Goal: Submit feedback/report problem

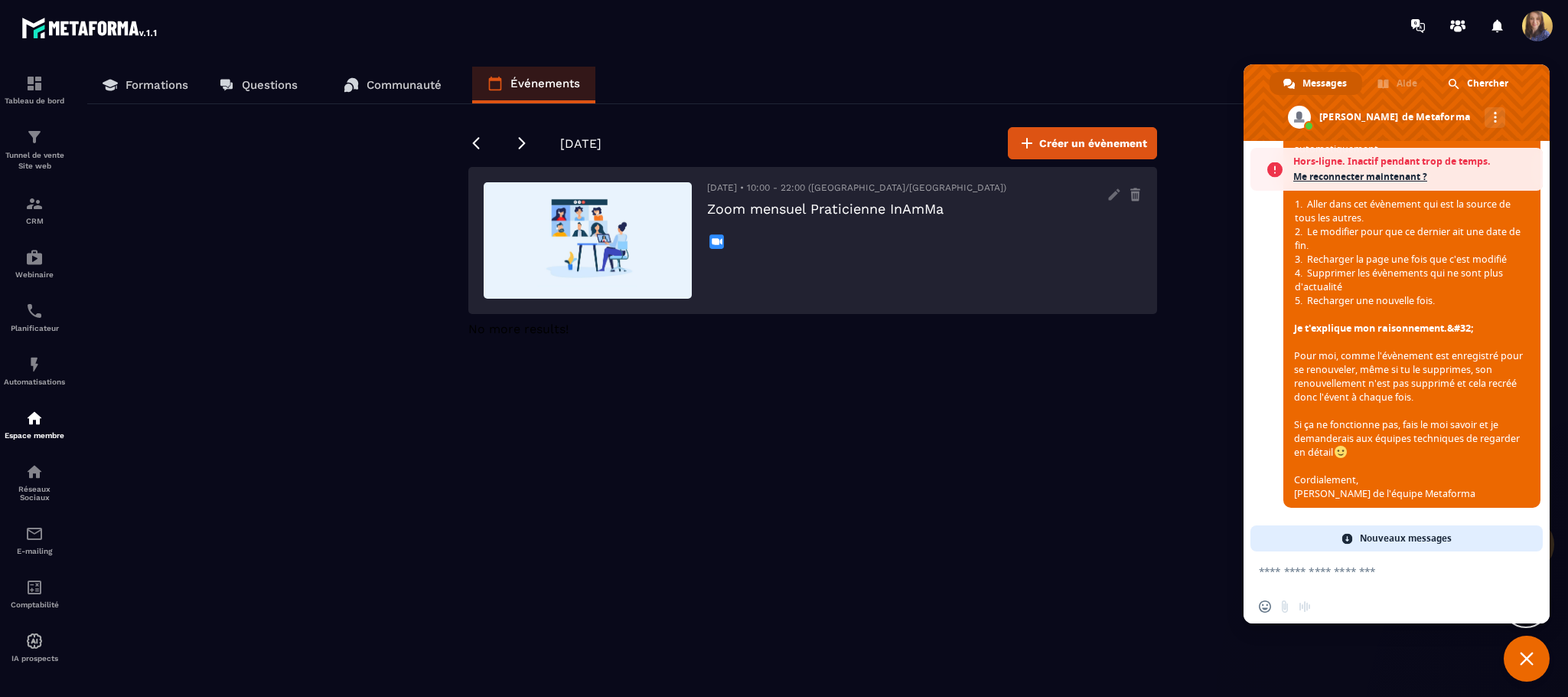
scroll to position [3770, 0]
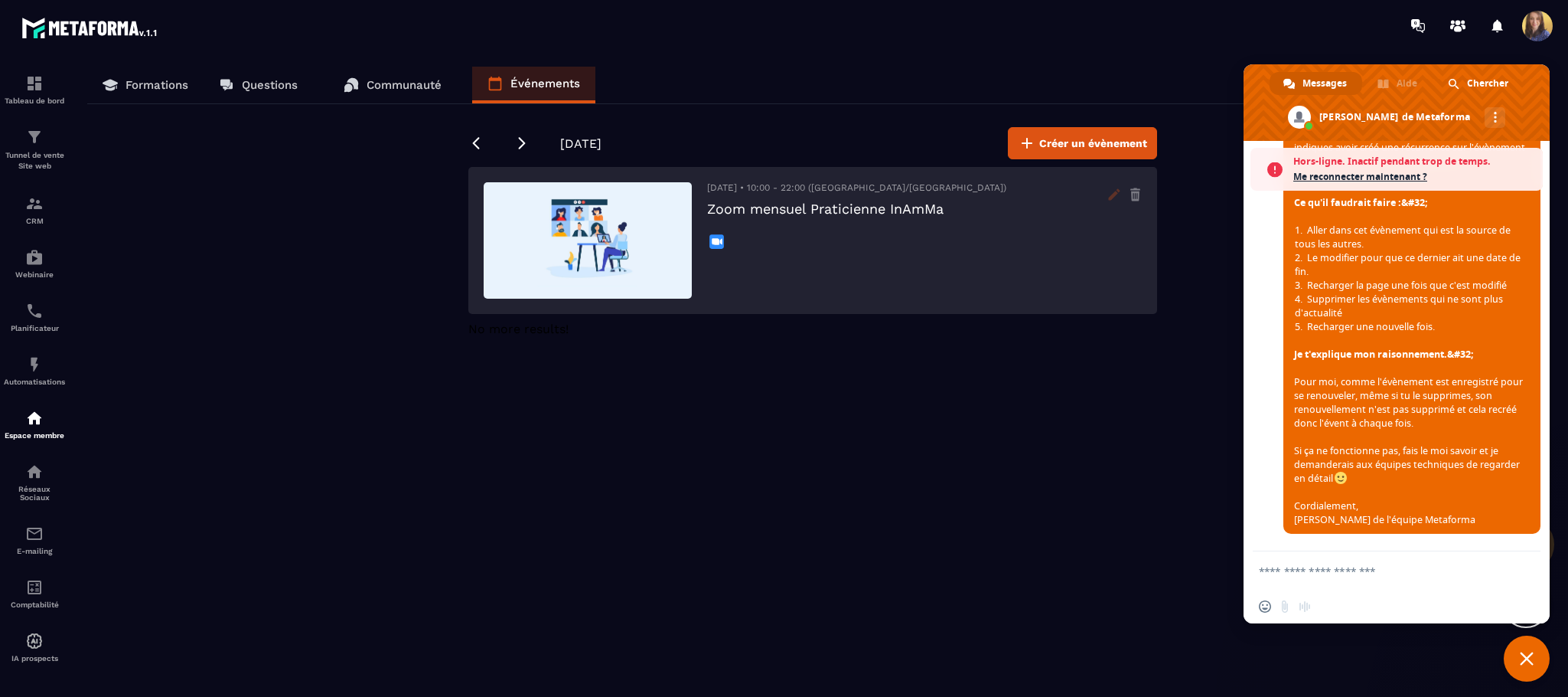
click at [1114, 193] on icon at bounding box center [1114, 194] width 12 height 12
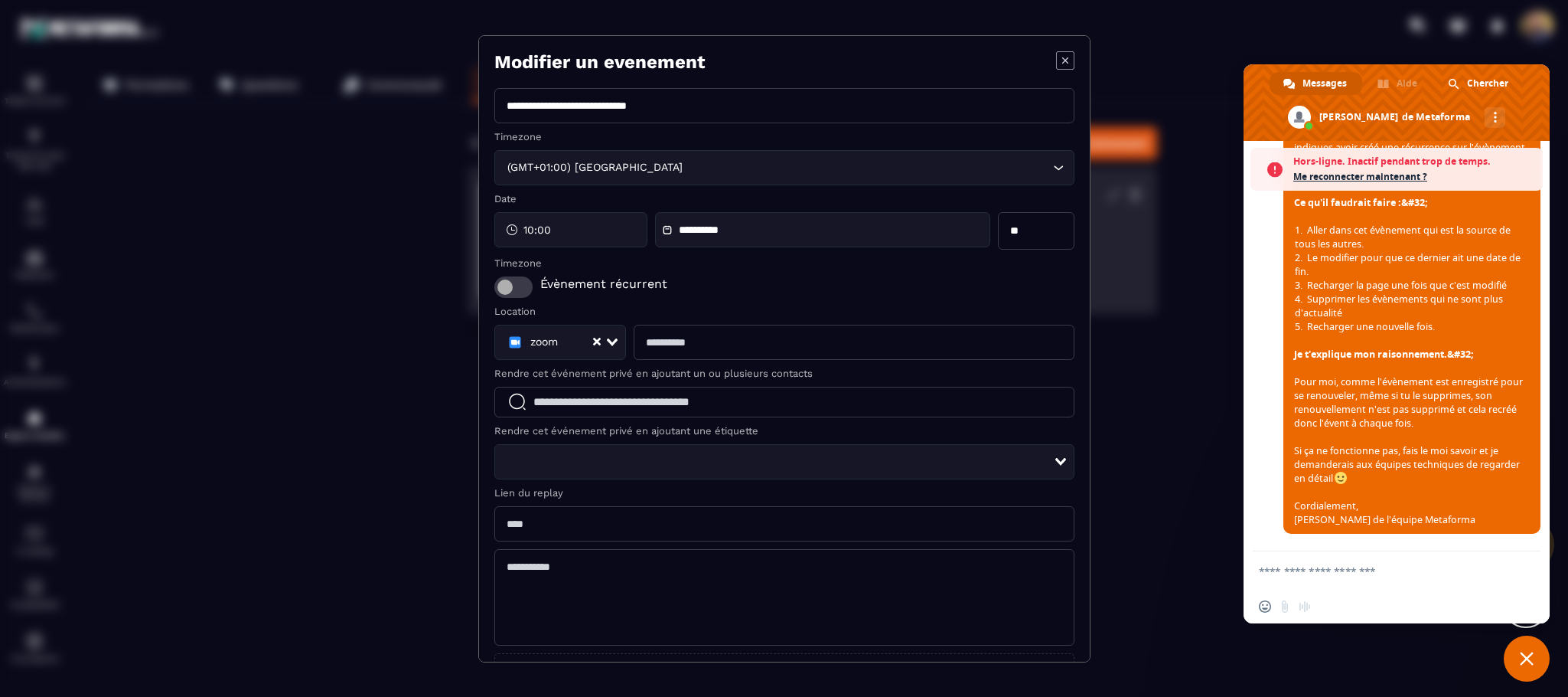
click at [1056, 58] on icon "Modal window" at bounding box center [1065, 60] width 18 height 18
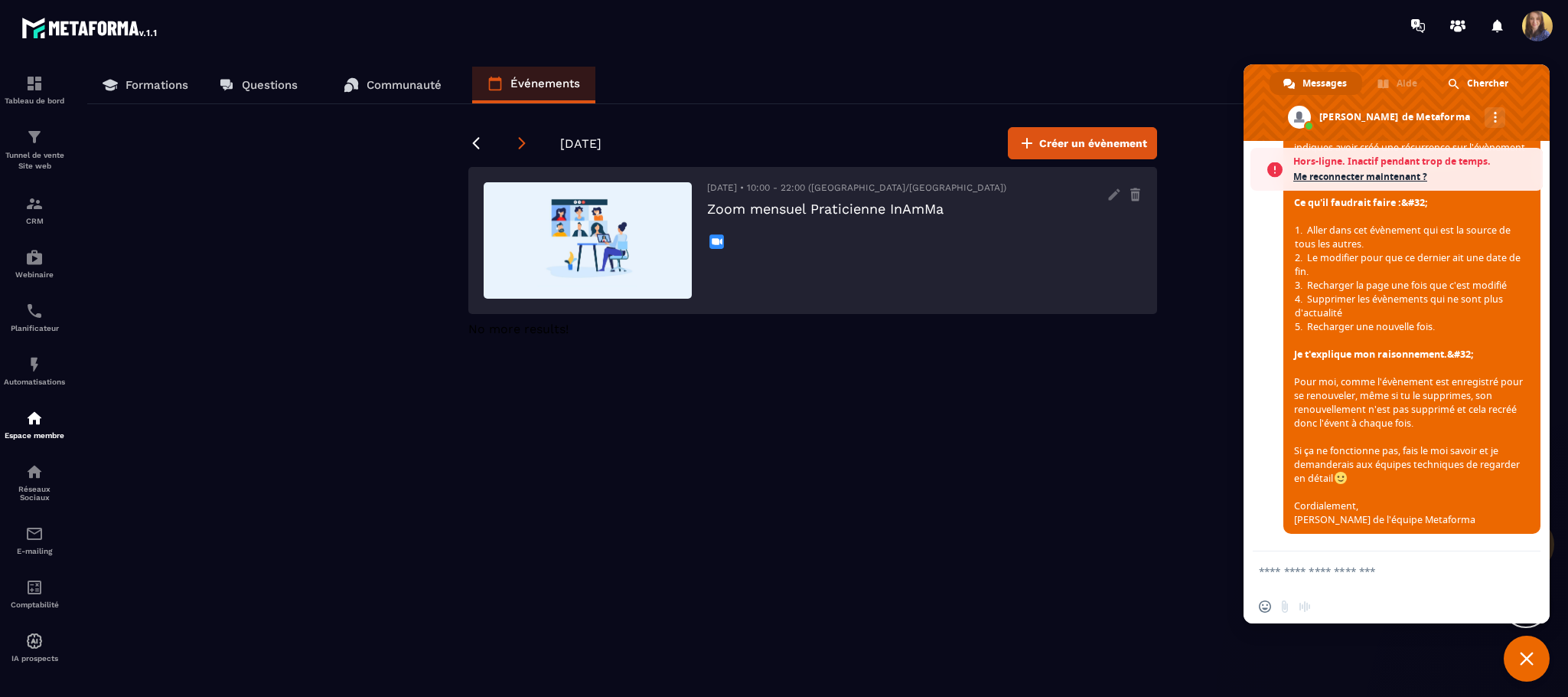
click at [522, 136] on icon at bounding box center [521, 143] width 15 height 15
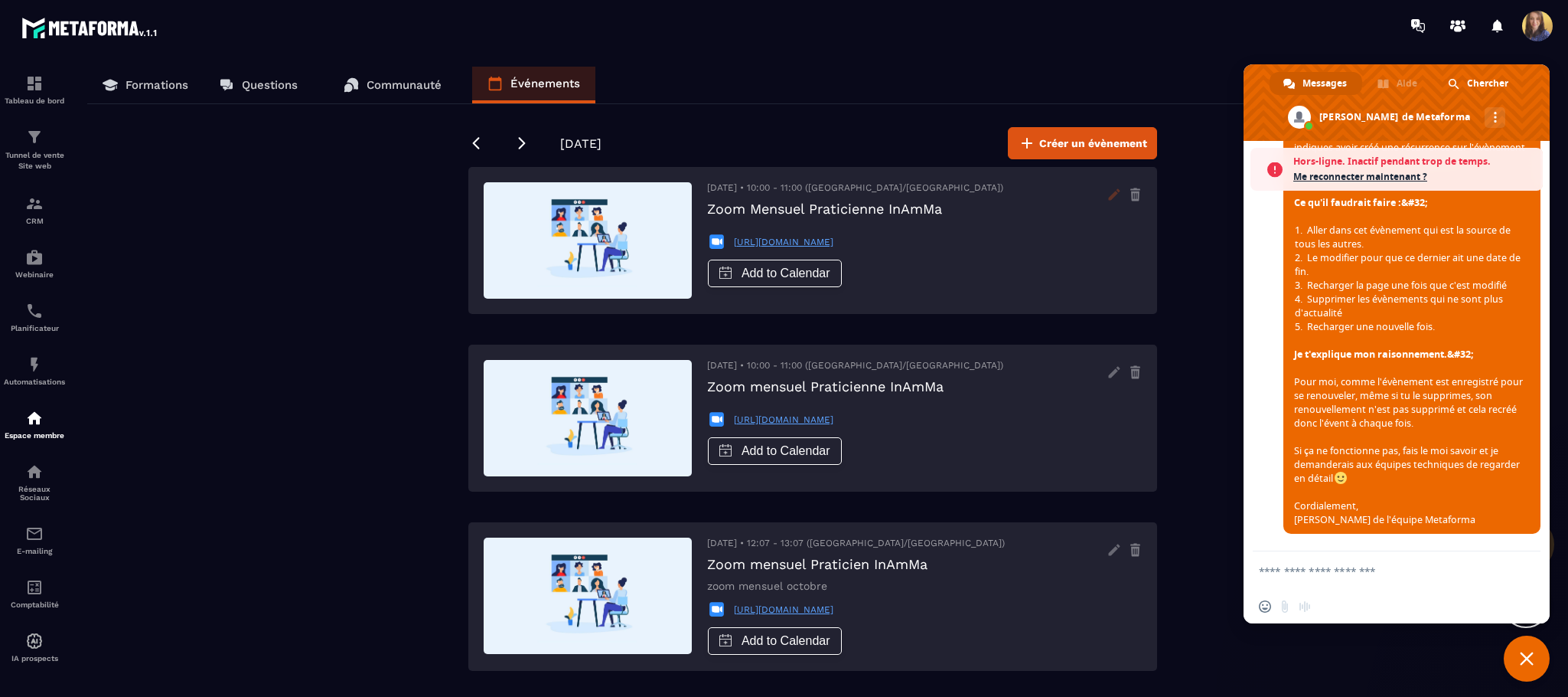
click at [1113, 195] on icon at bounding box center [1114, 194] width 12 height 12
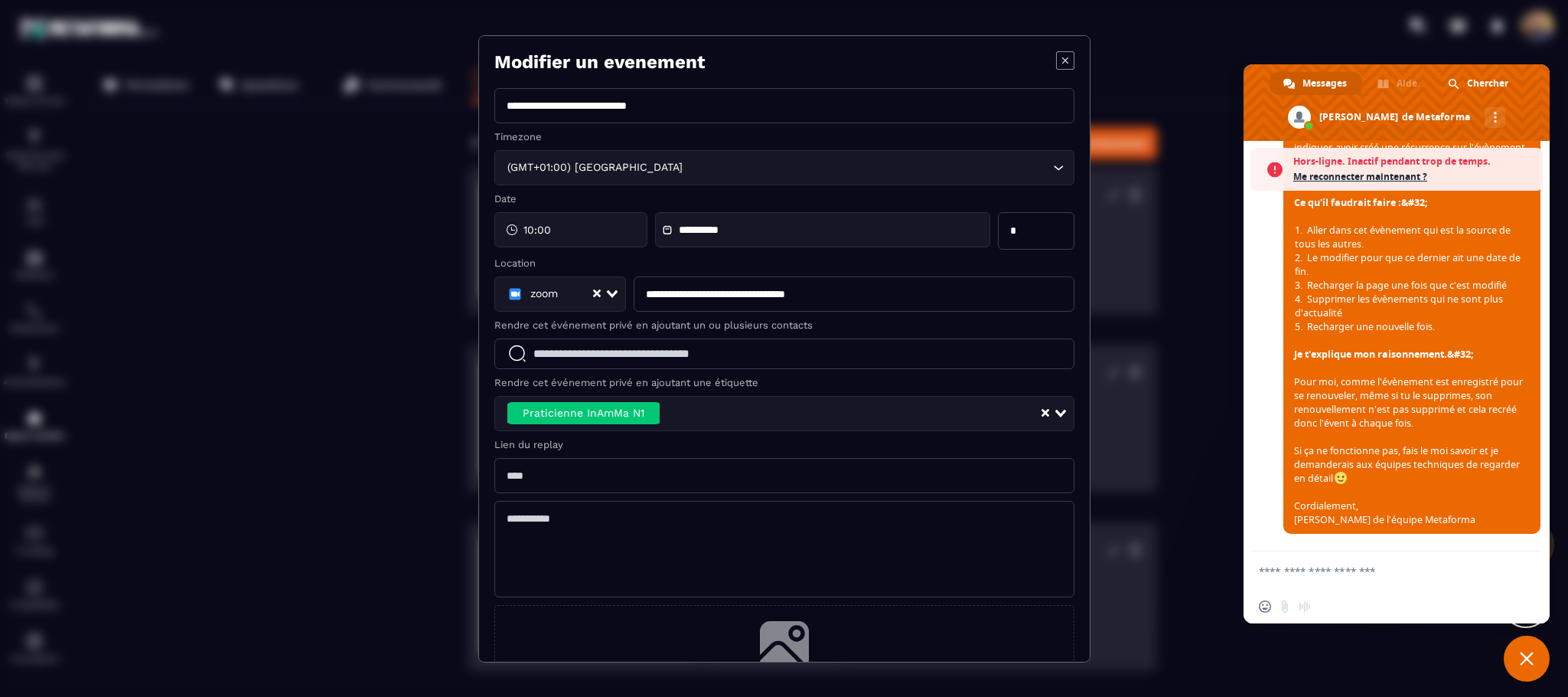
click at [1056, 60] on icon "Modal window" at bounding box center [1065, 60] width 18 height 18
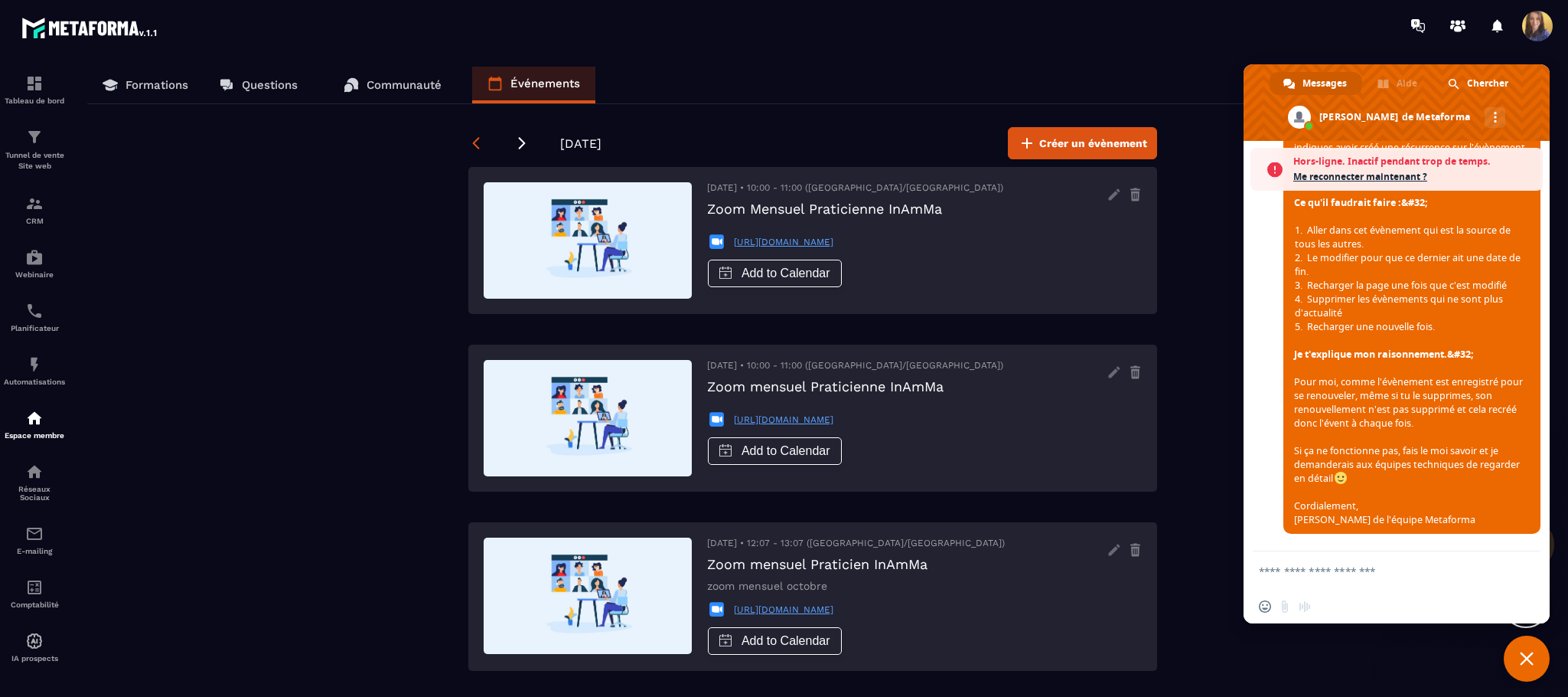
click at [478, 140] on icon at bounding box center [475, 143] width 15 height 15
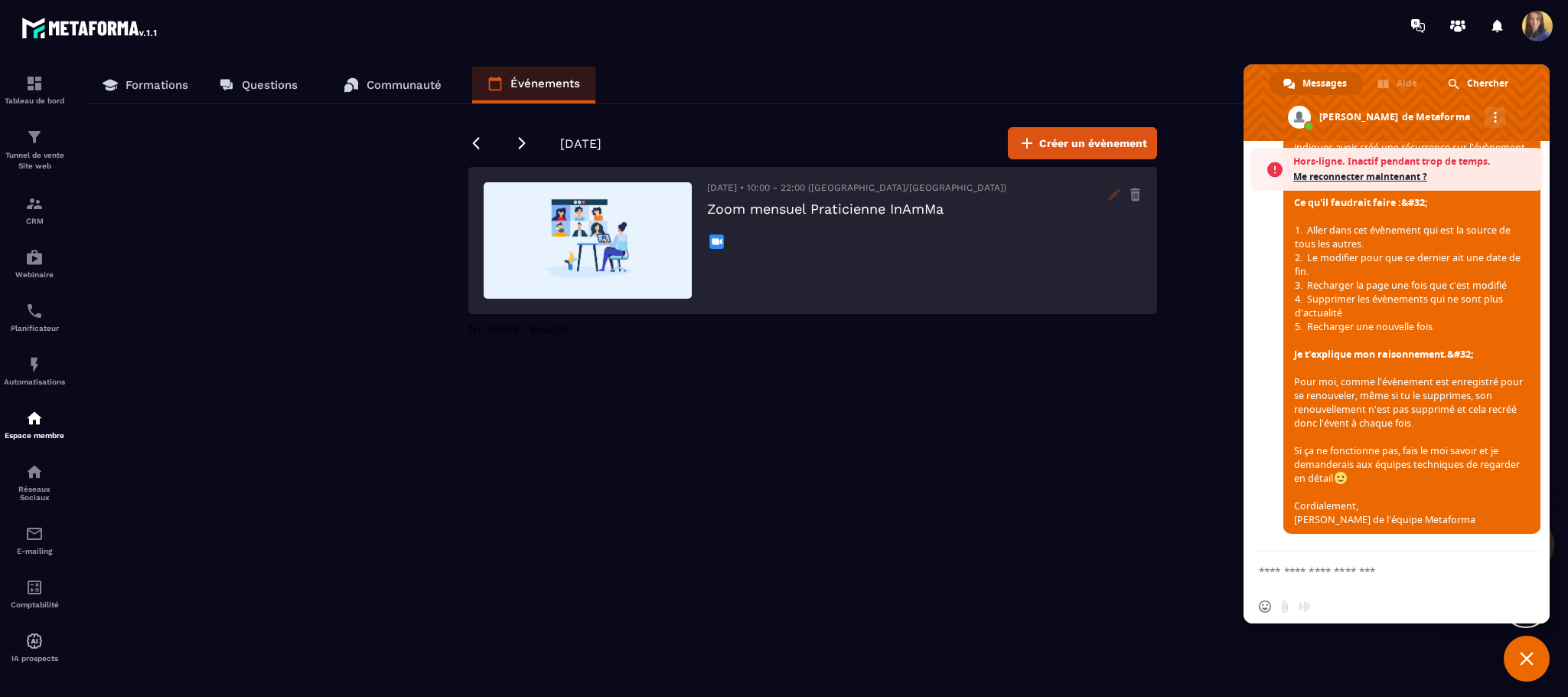
click at [1108, 189] on icon at bounding box center [1114, 194] width 24 height 24
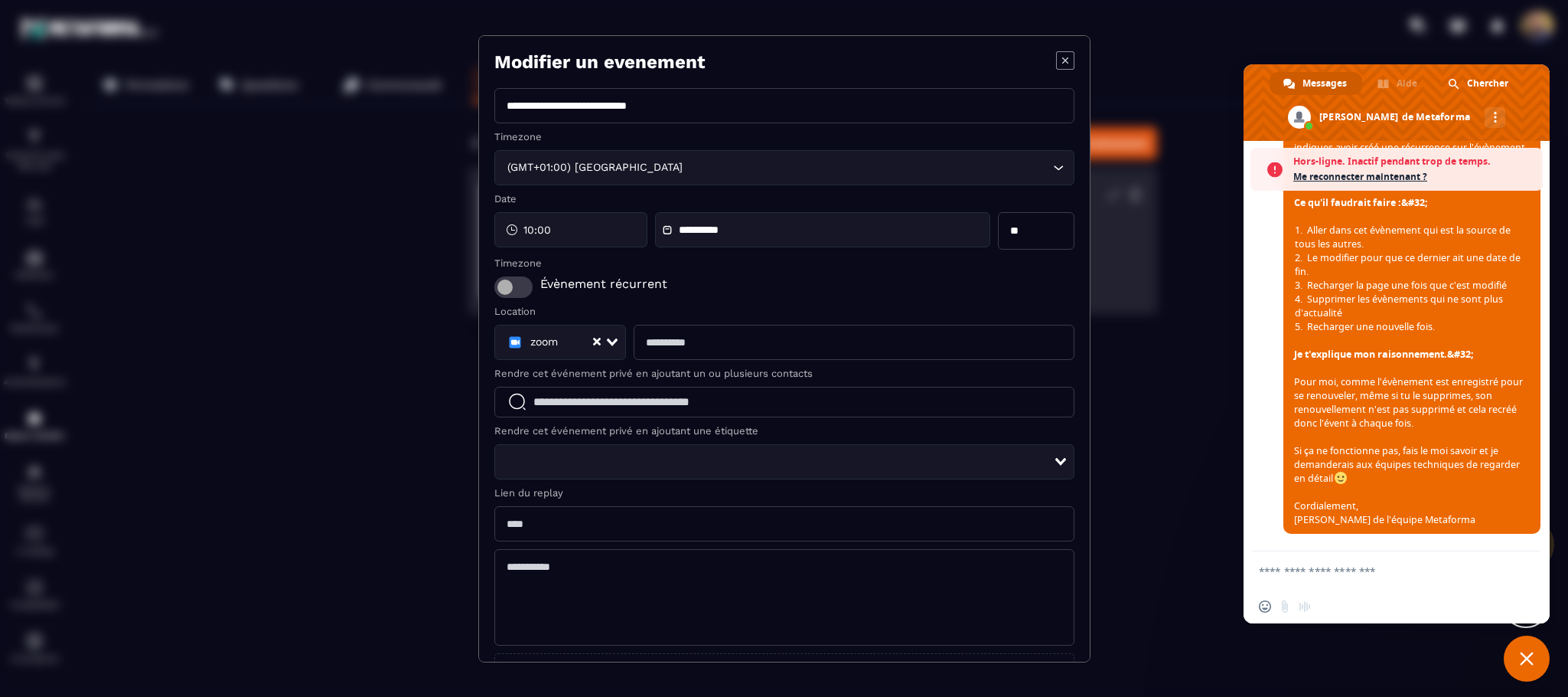
click at [522, 288] on span "Modal window" at bounding box center [513, 287] width 39 height 21
click at [504, 288] on span "Modal window" at bounding box center [513, 287] width 39 height 21
click at [523, 289] on span "Modal window" at bounding box center [513, 287] width 39 height 21
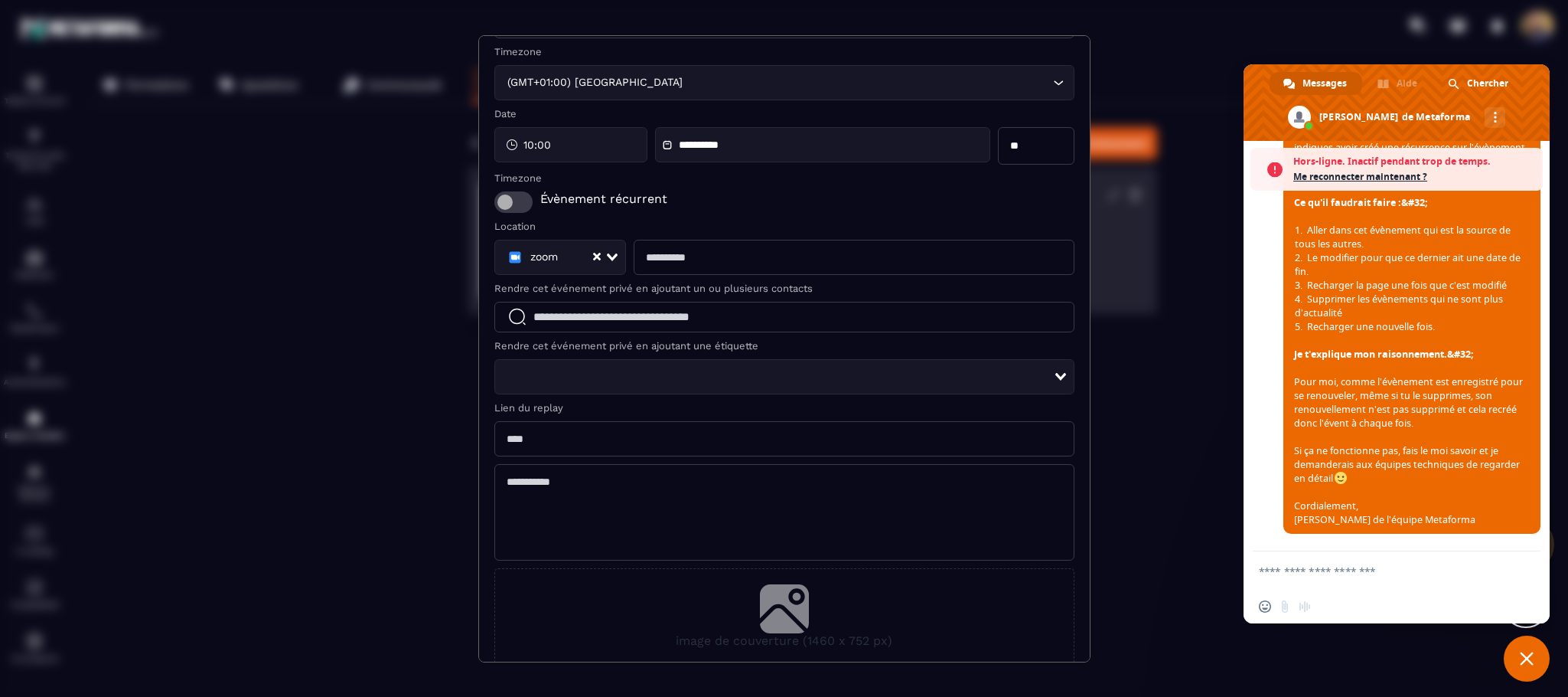
scroll to position [0, 0]
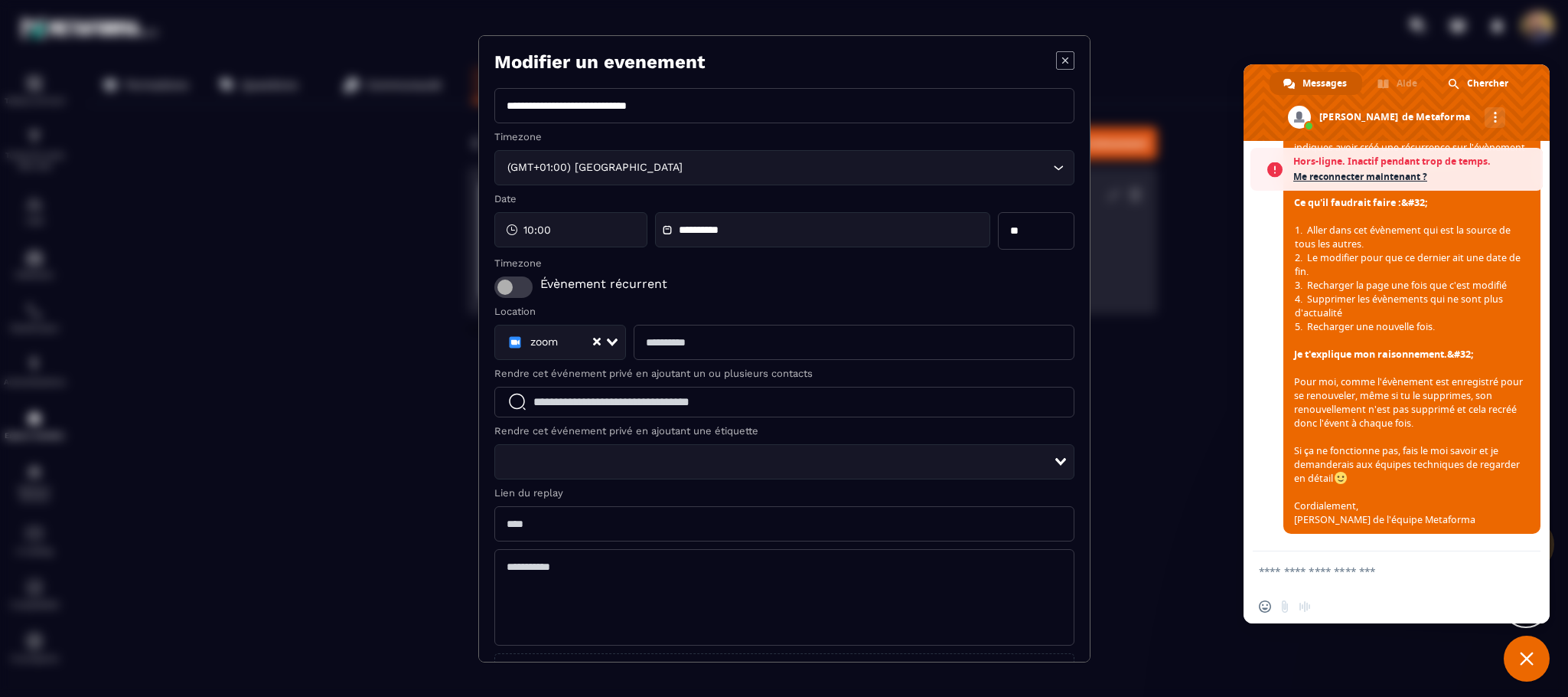
click at [599, 231] on div "10:00" at bounding box center [571, 229] width 153 height 35
click at [734, 333] on input "Modal window" at bounding box center [853, 342] width 440 height 35
click at [604, 402] on input "Modal window" at bounding box center [784, 402] width 580 height 31
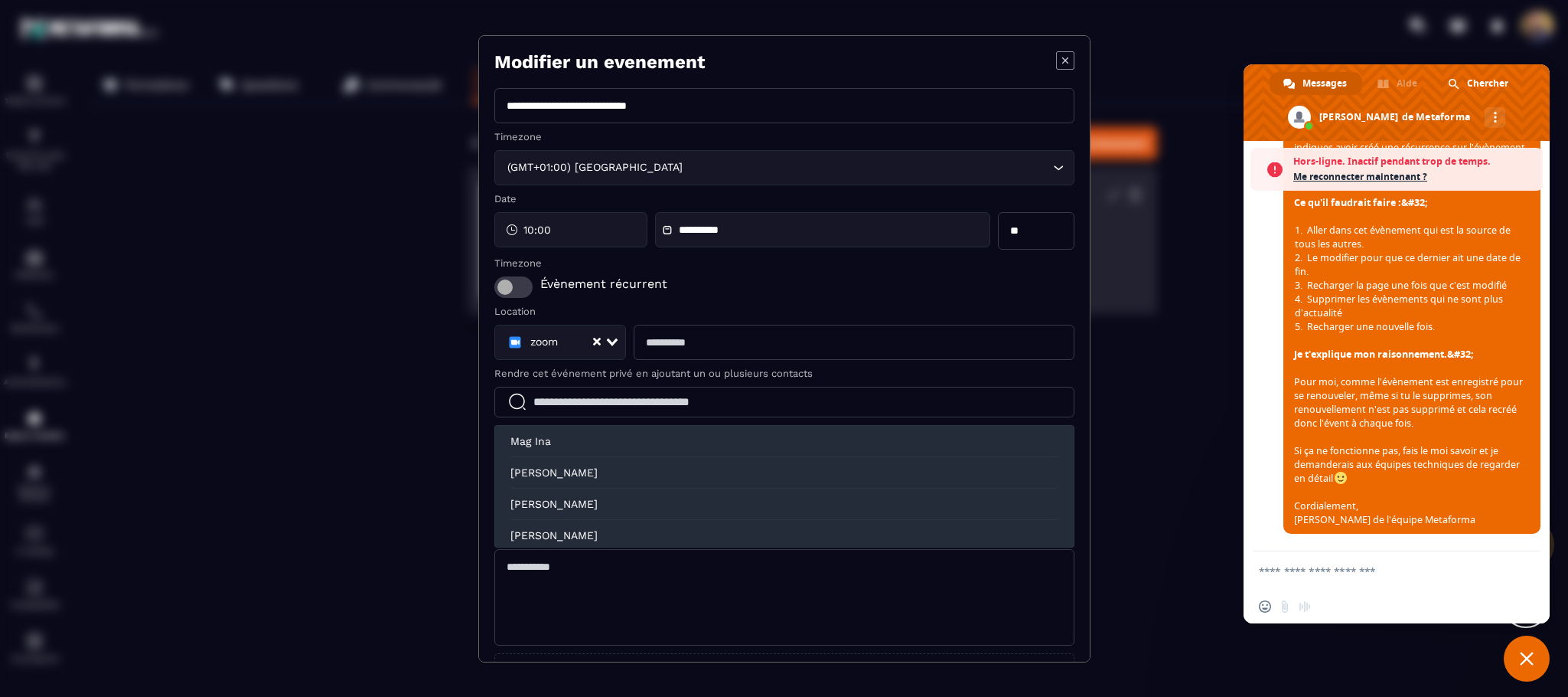
click at [604, 402] on input "Modal window" at bounding box center [784, 402] width 580 height 31
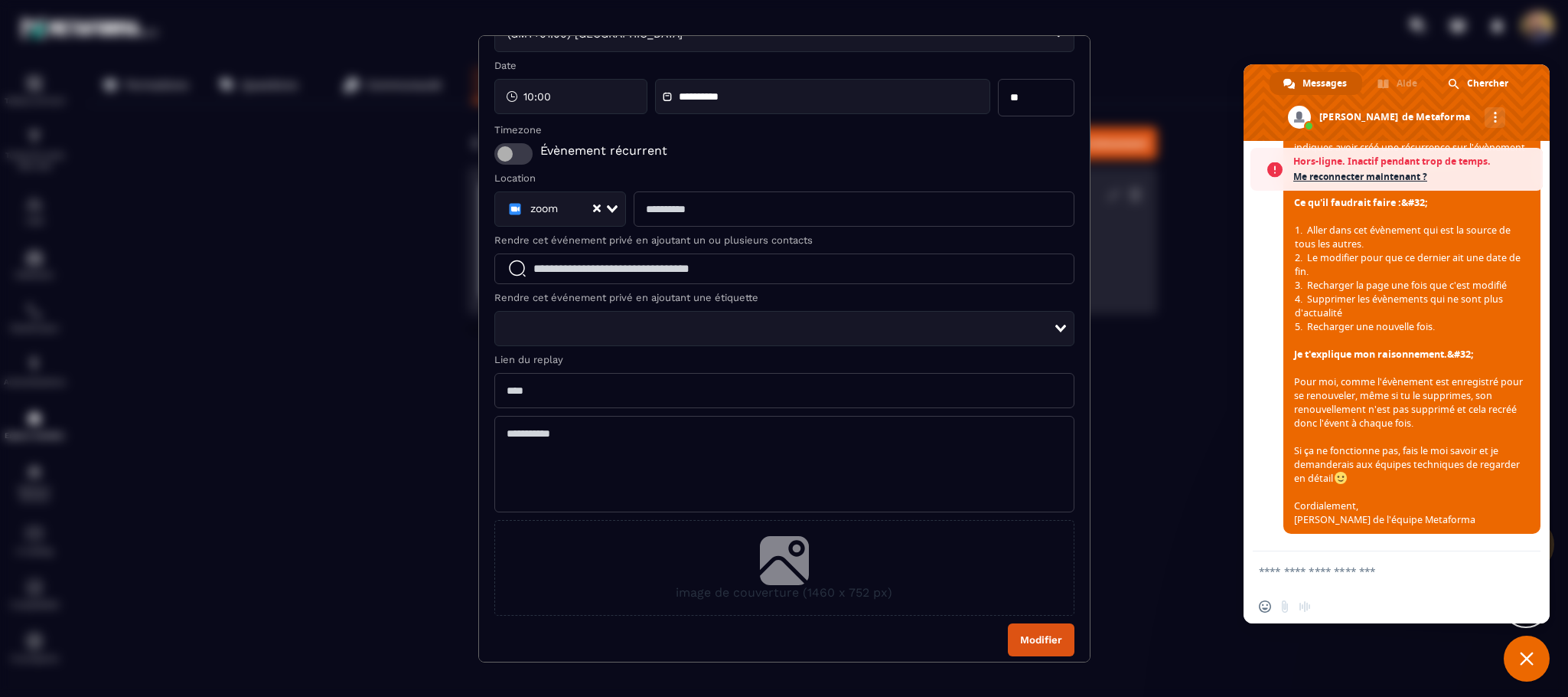
scroll to position [147, 0]
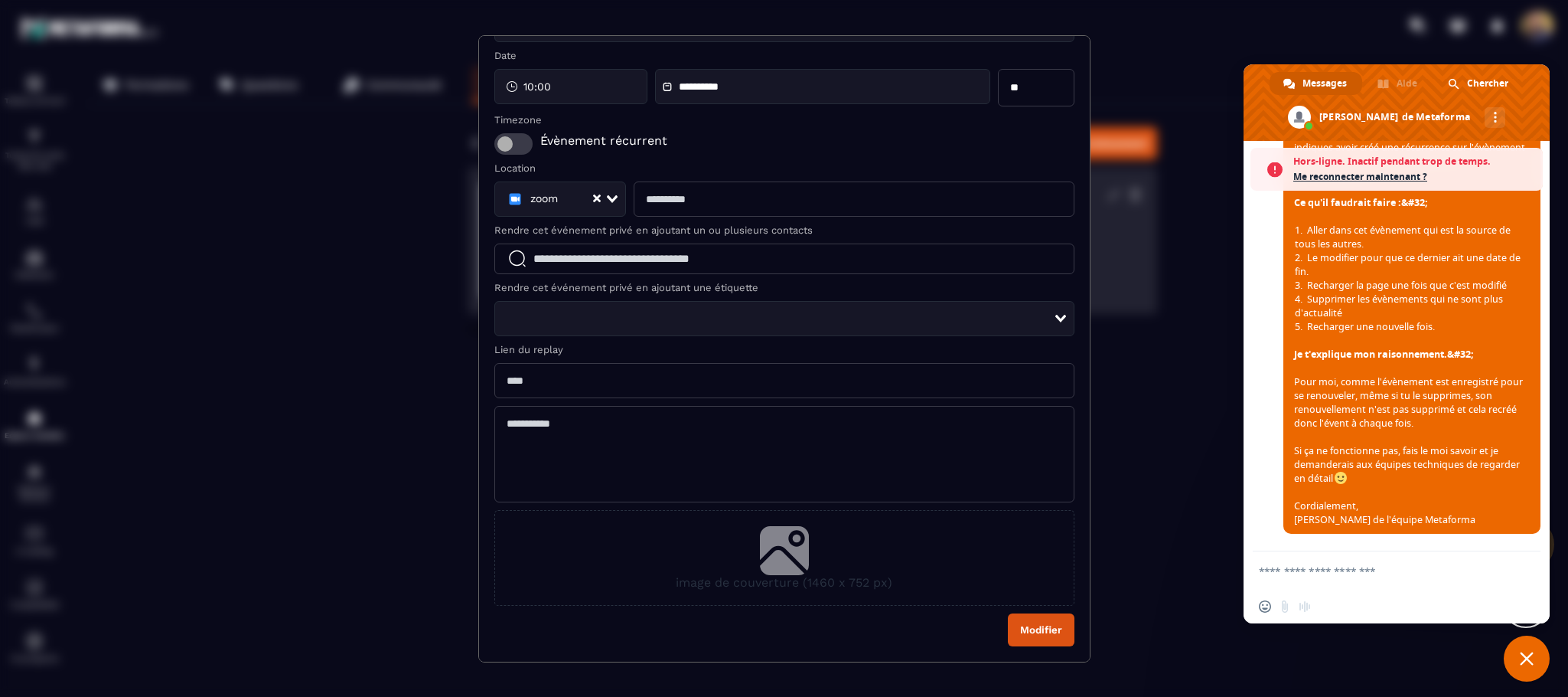
click at [519, 141] on span "Modal window" at bounding box center [513, 143] width 39 height 21
click at [520, 143] on span "Modal window" at bounding box center [513, 143] width 39 height 21
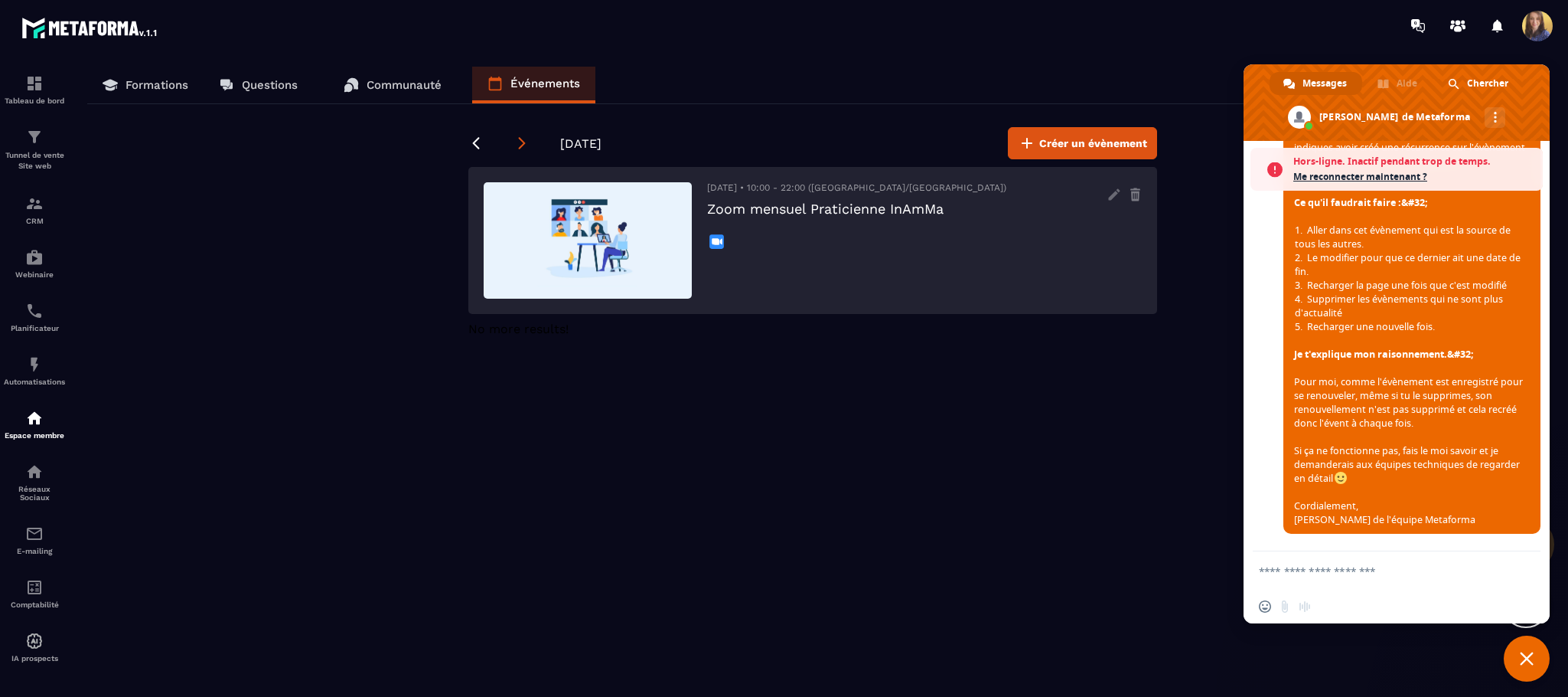
click at [521, 139] on icon at bounding box center [521, 143] width 15 height 15
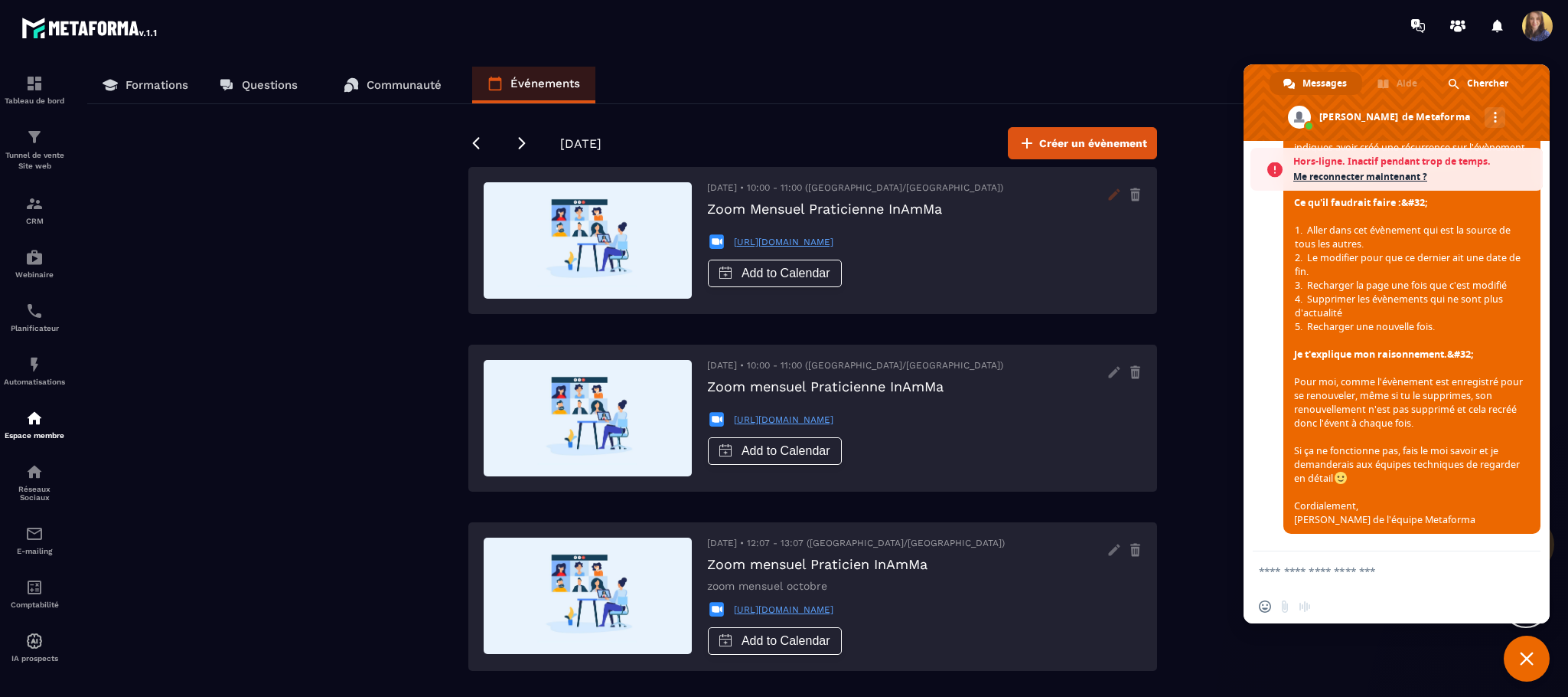
click at [1113, 194] on icon at bounding box center [1114, 194] width 12 height 12
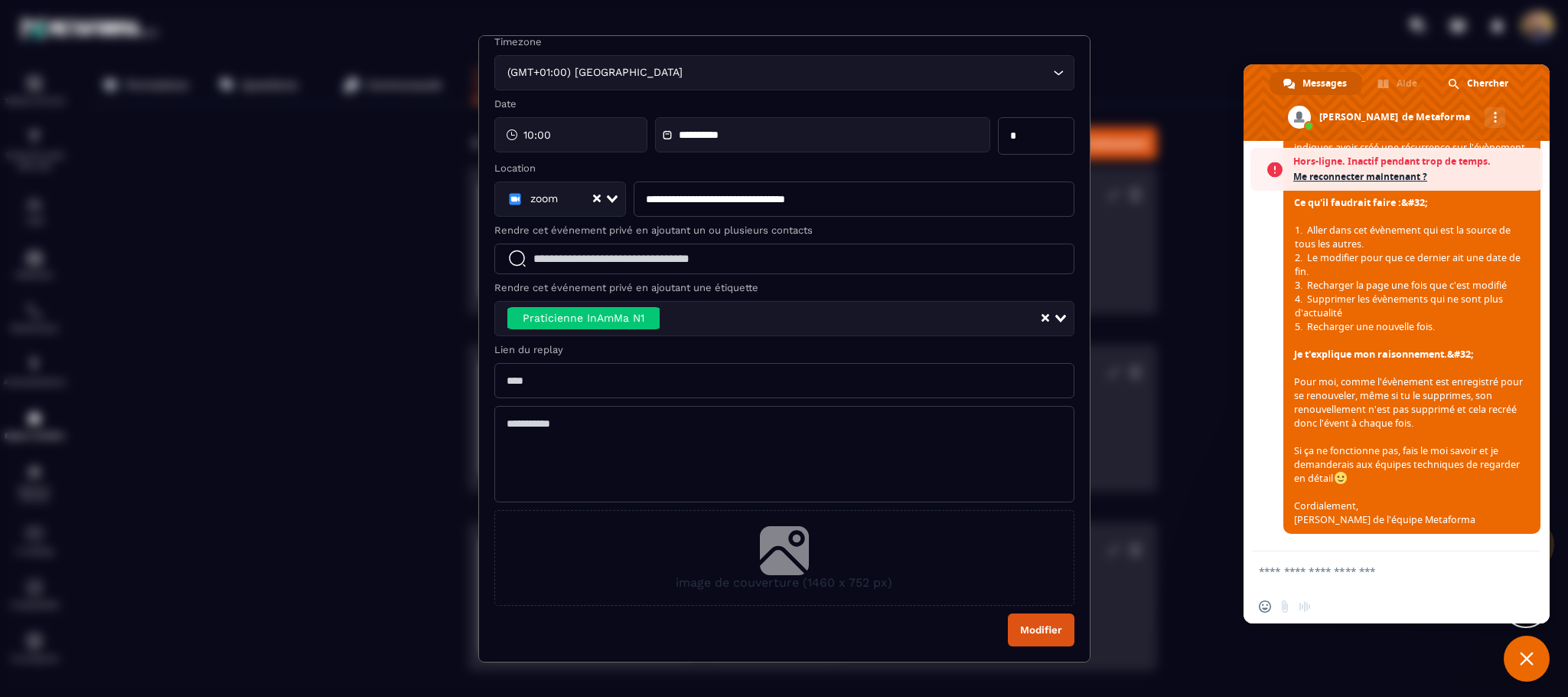
scroll to position [0, 0]
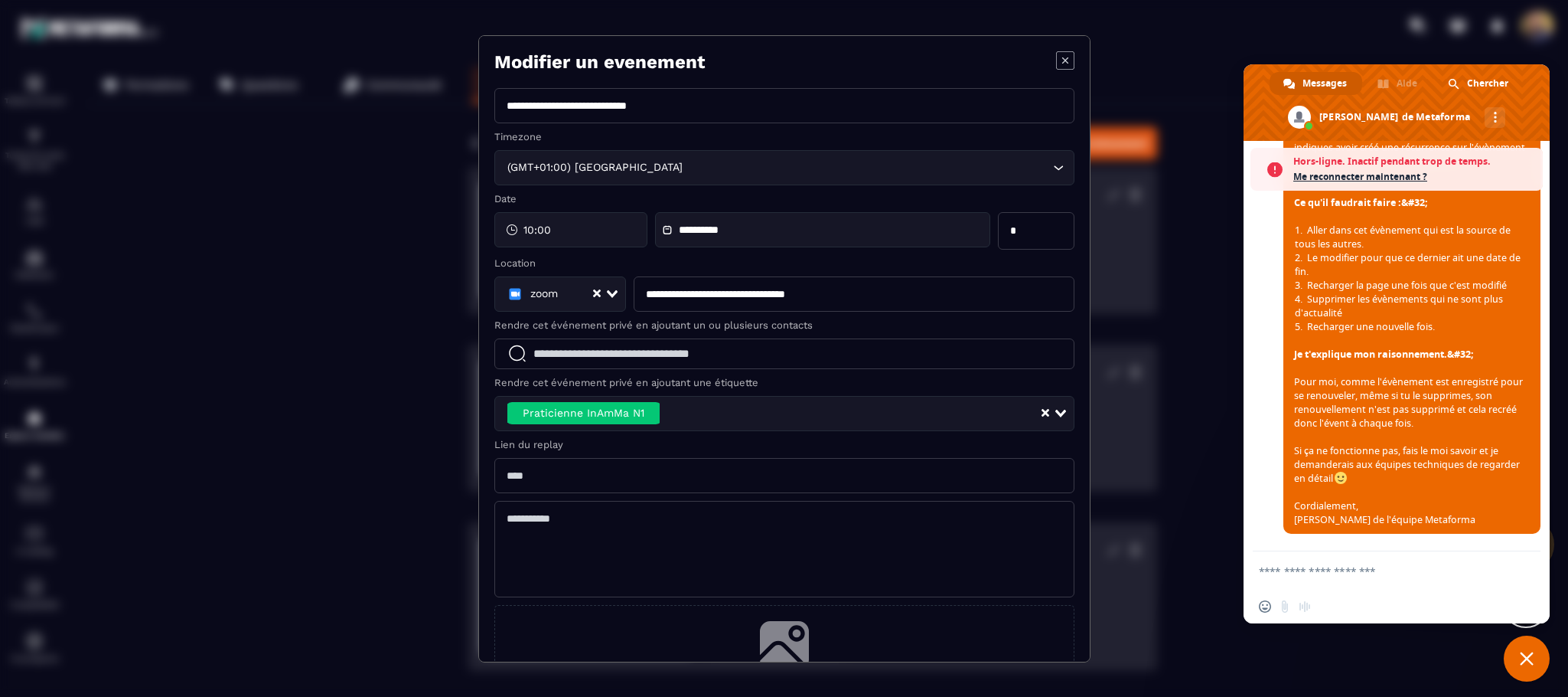
click at [1056, 58] on icon "Modal window" at bounding box center [1065, 60] width 18 height 18
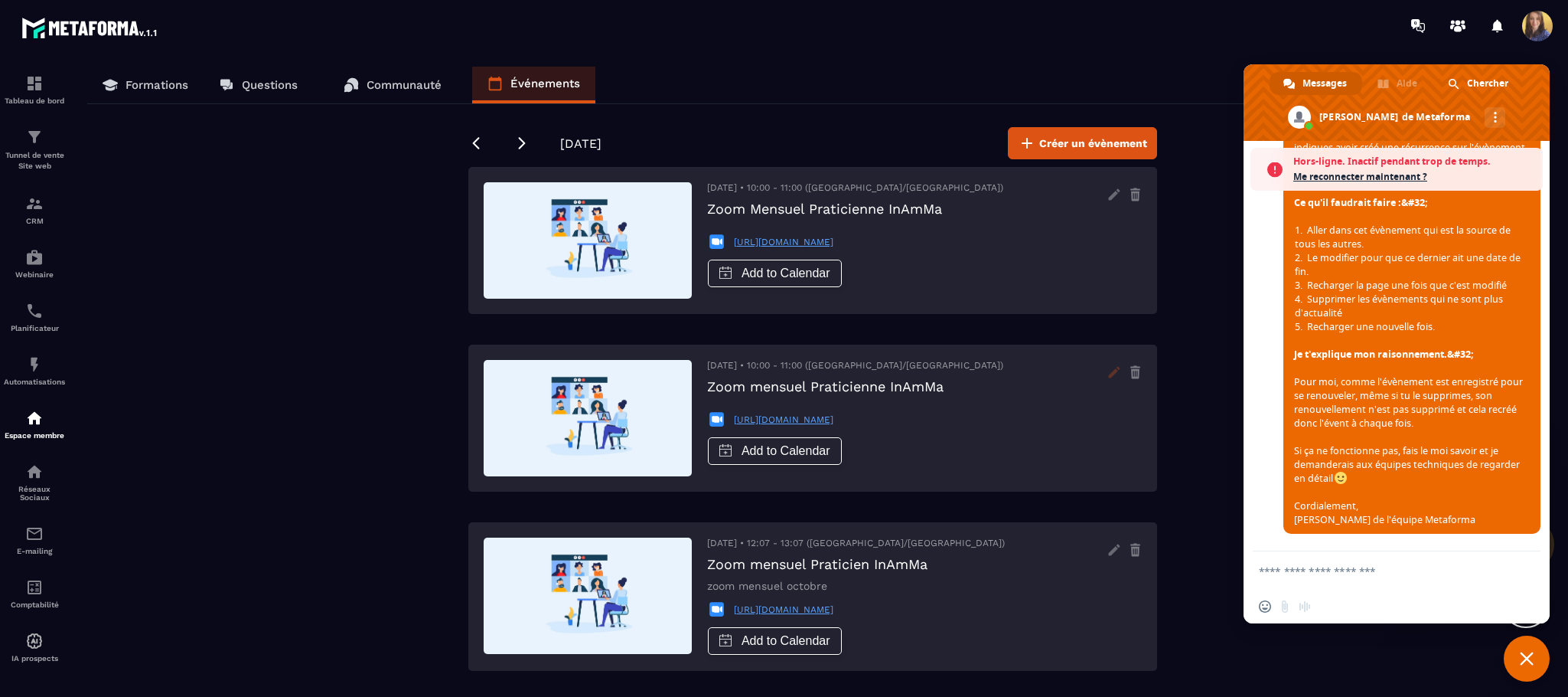
click at [1116, 370] on icon at bounding box center [1114, 372] width 24 height 24
click at [519, 139] on icon at bounding box center [521, 143] width 15 height 15
click at [1111, 191] on icon at bounding box center [1114, 194] width 24 height 24
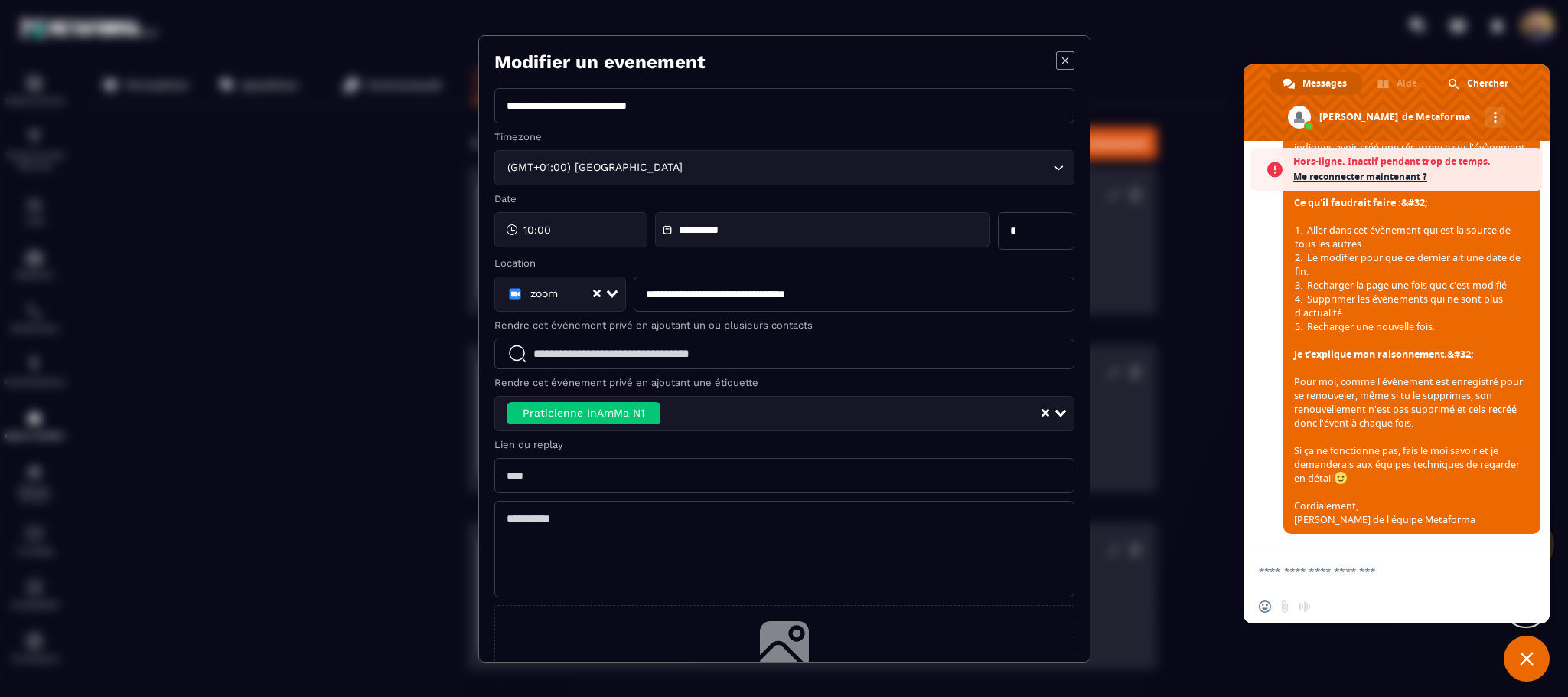
click at [1056, 61] on icon "Modal window" at bounding box center [1065, 60] width 18 height 18
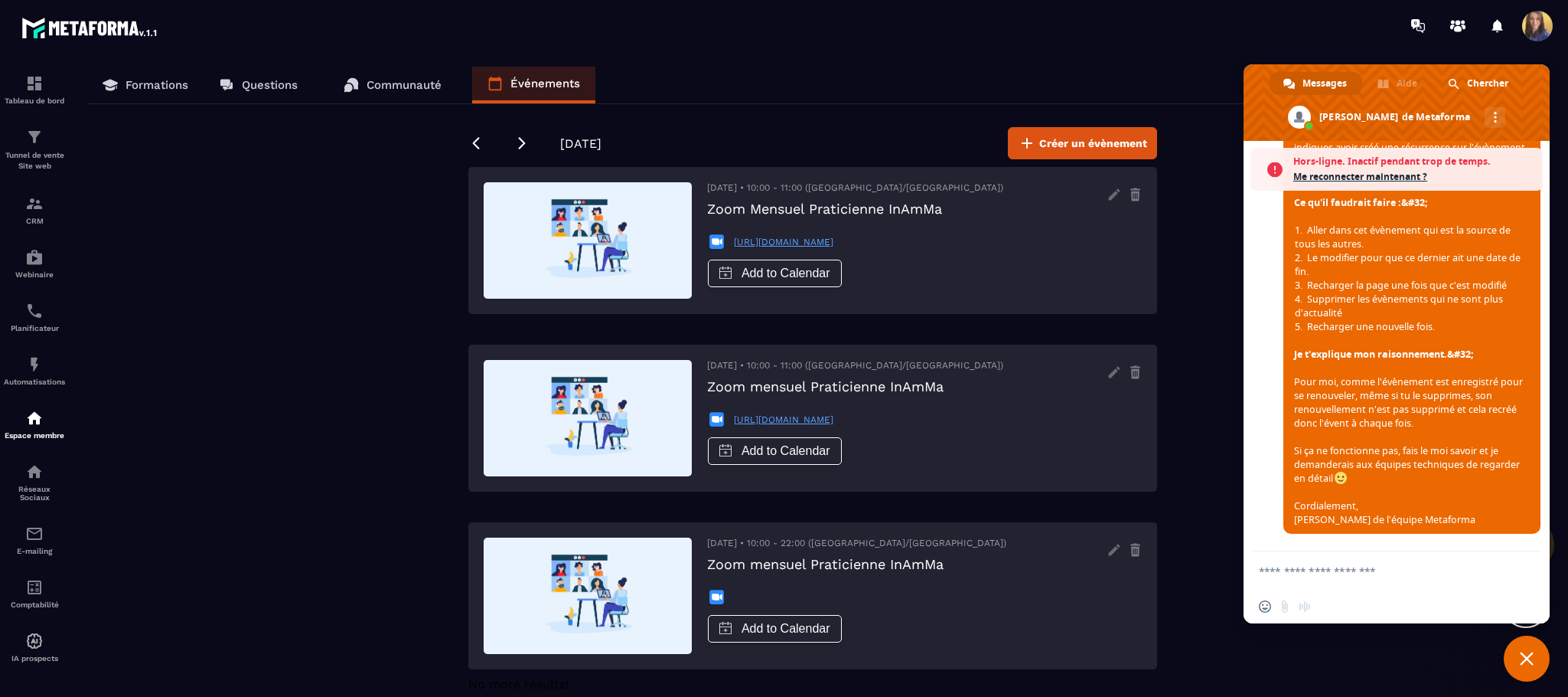
click at [1359, 569] on textarea "Entrez votre message..." at bounding box center [1379, 570] width 242 height 13
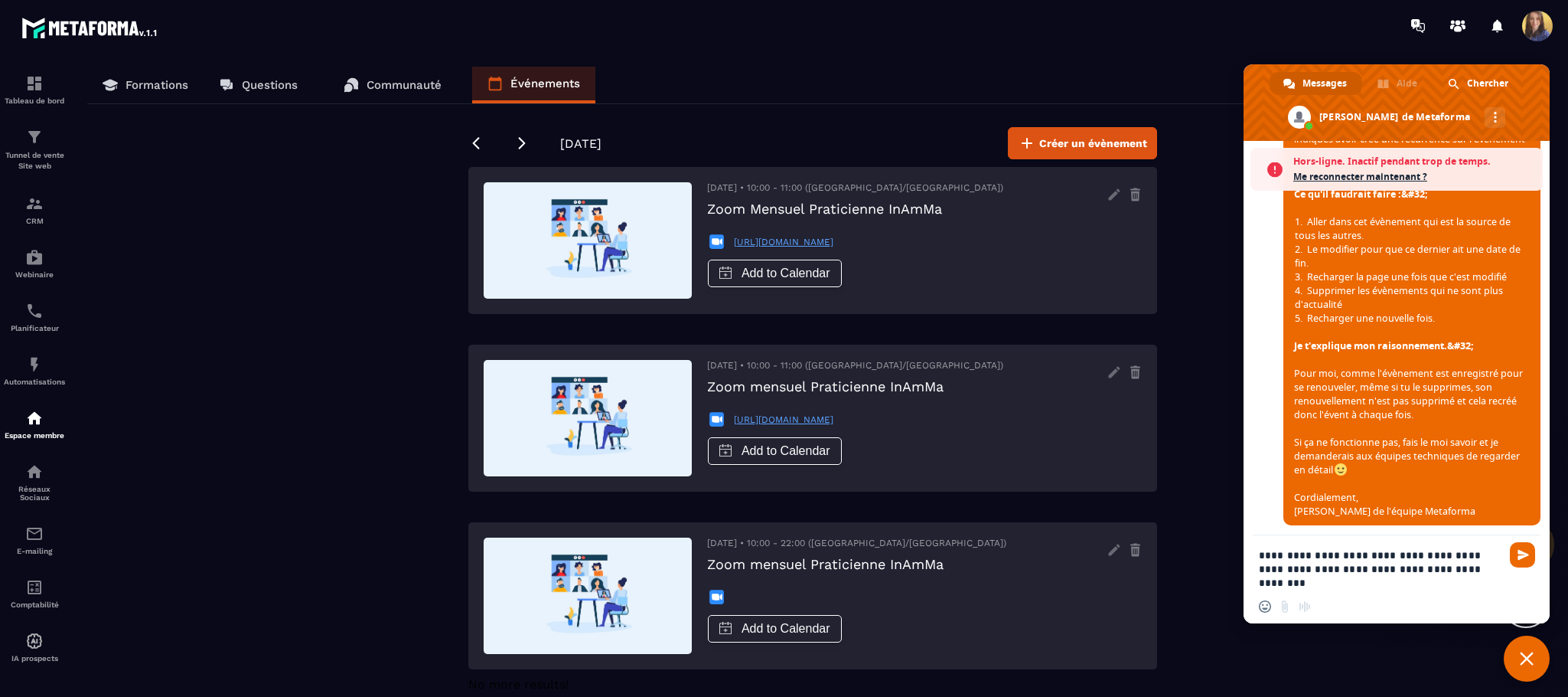
scroll to position [3786, 0]
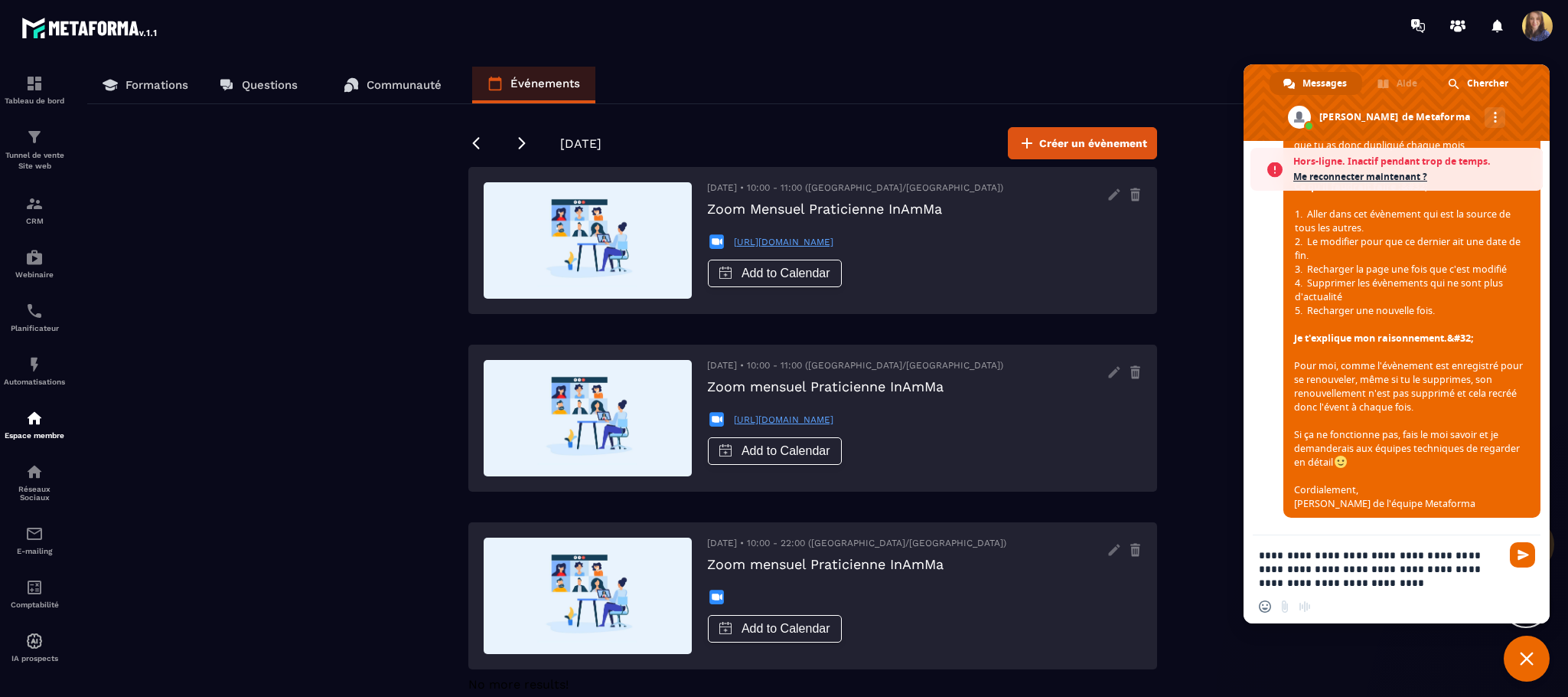
click at [1283, 568] on textarea "**********" at bounding box center [1379, 569] width 242 height 41
type textarea "**********"
click at [1281, 611] on div "Insérer un emoji Envoyer un fichier Message audio" at bounding box center [1289, 606] width 60 height 13
click at [1290, 607] on div "Insérer un emoji Envoyer un fichier Message audio" at bounding box center [1289, 606] width 60 height 13
click at [1527, 549] on span "Envoyer" at bounding box center [1523, 554] width 12 height 12
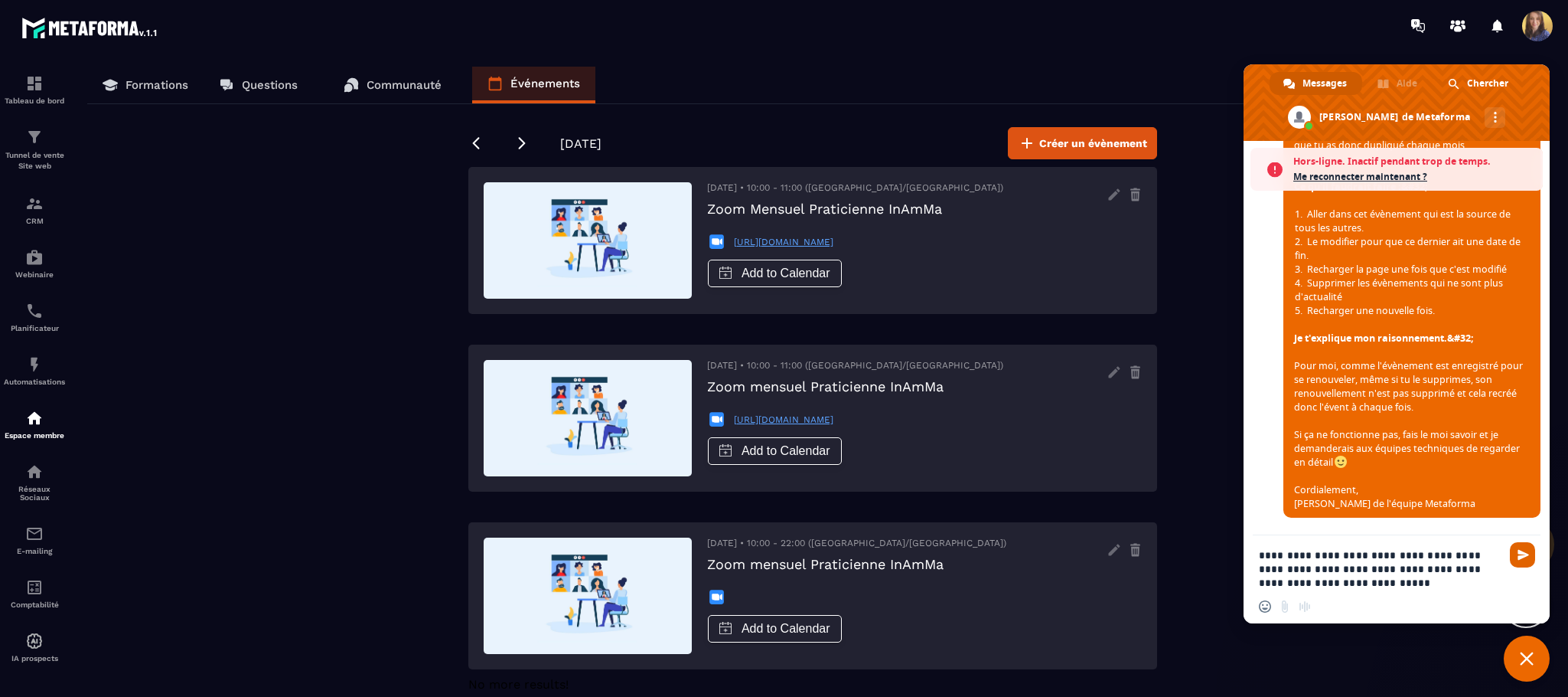
scroll to position [3735, 0]
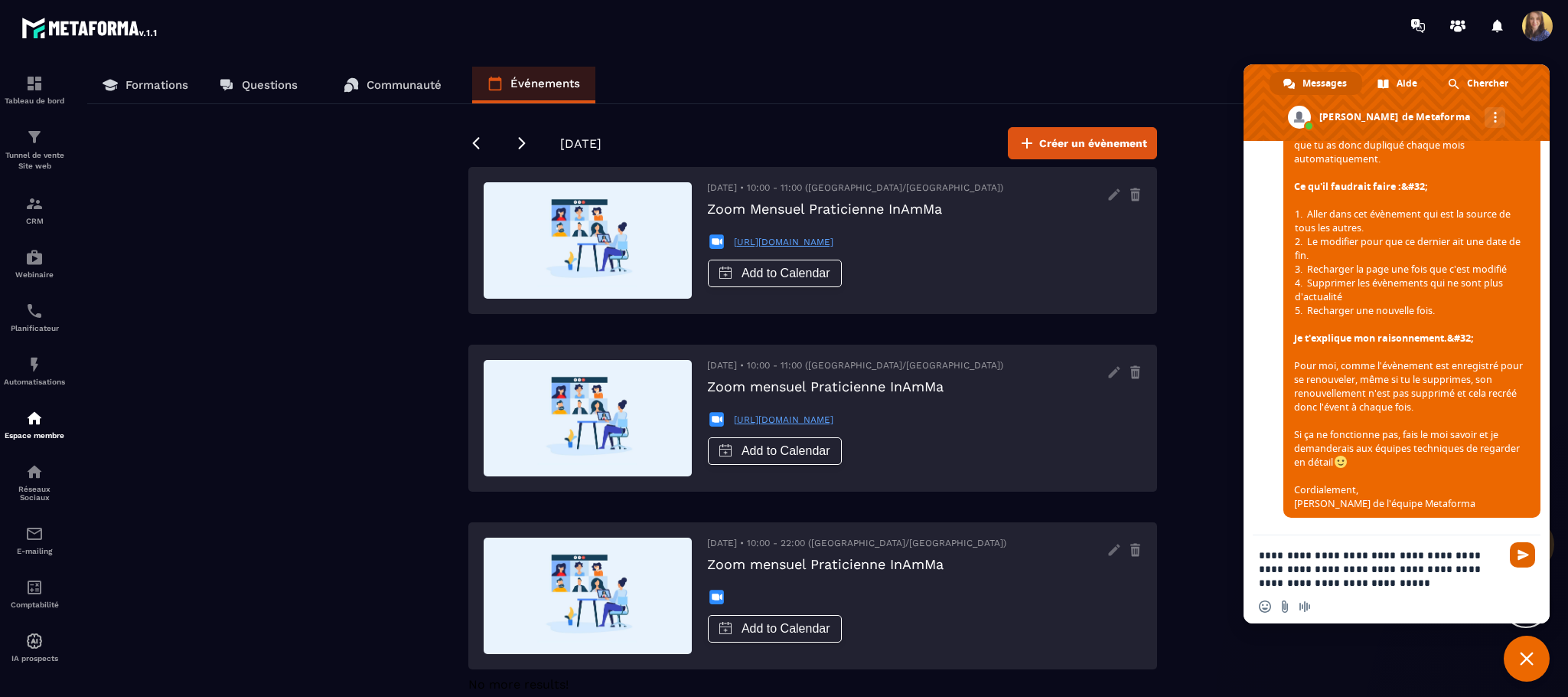
click at [1527, 556] on span "Envoyer" at bounding box center [1523, 554] width 12 height 12
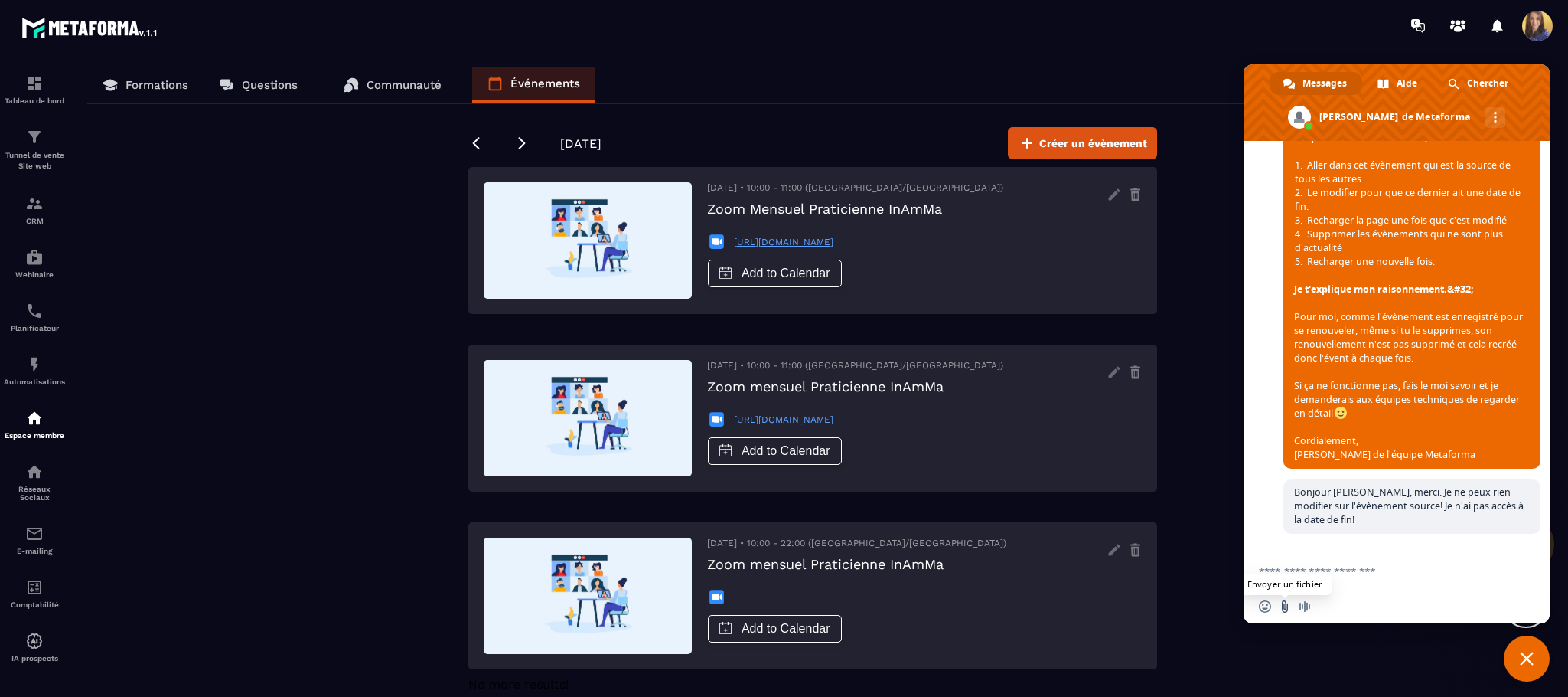
scroll to position [3785, 0]
click at [1281, 605] on input "Envoyer un fichier" at bounding box center [1285, 606] width 13 height 13
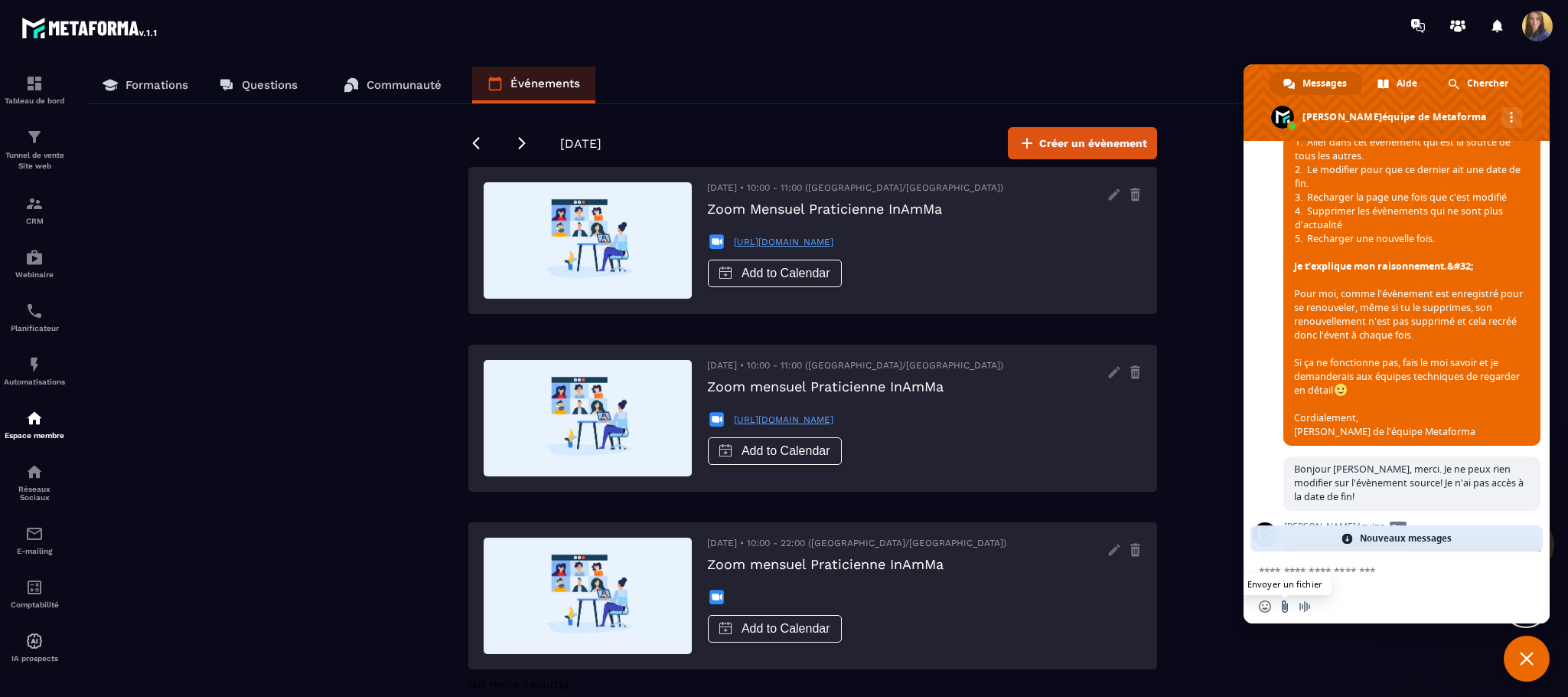
type input "**********"
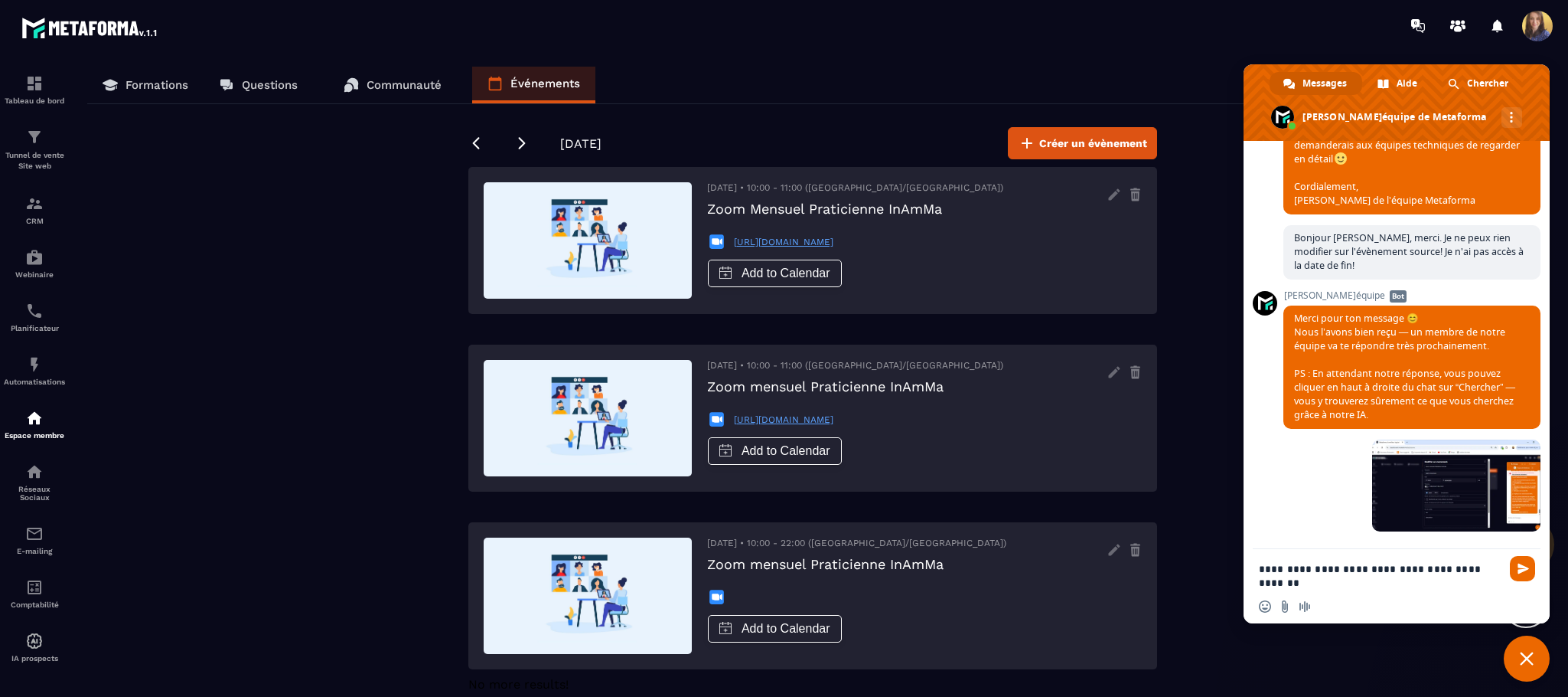
scroll to position [4040, 0]
click at [1382, 567] on textarea "**********" at bounding box center [1379, 576] width 242 height 28
click at [1385, 567] on textarea "**********" at bounding box center [1379, 576] width 242 height 28
type textarea "**********"
click at [1419, 581] on textarea "**********" at bounding box center [1379, 576] width 242 height 28
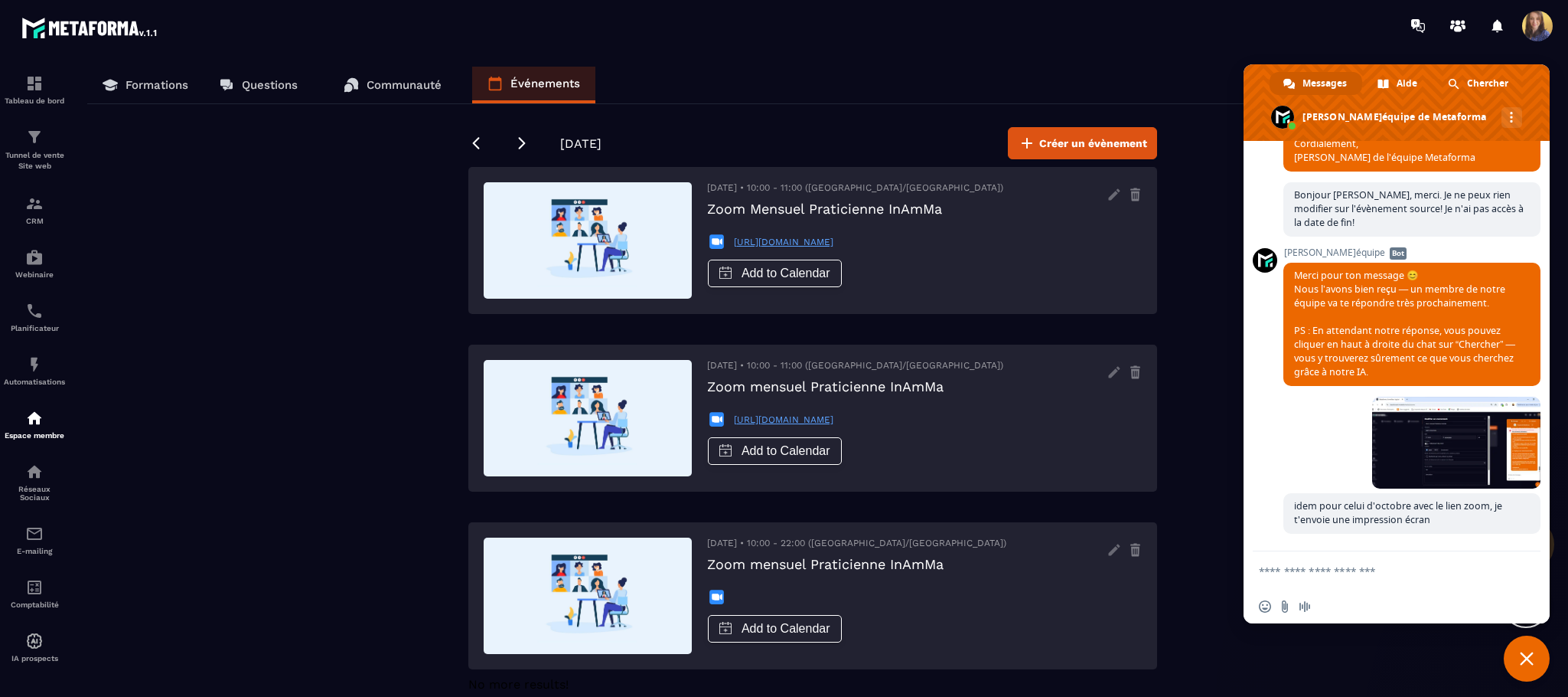
scroll to position [4083, 0]
click at [1285, 604] on input "Envoyer un fichier" at bounding box center [1285, 606] width 13 height 13
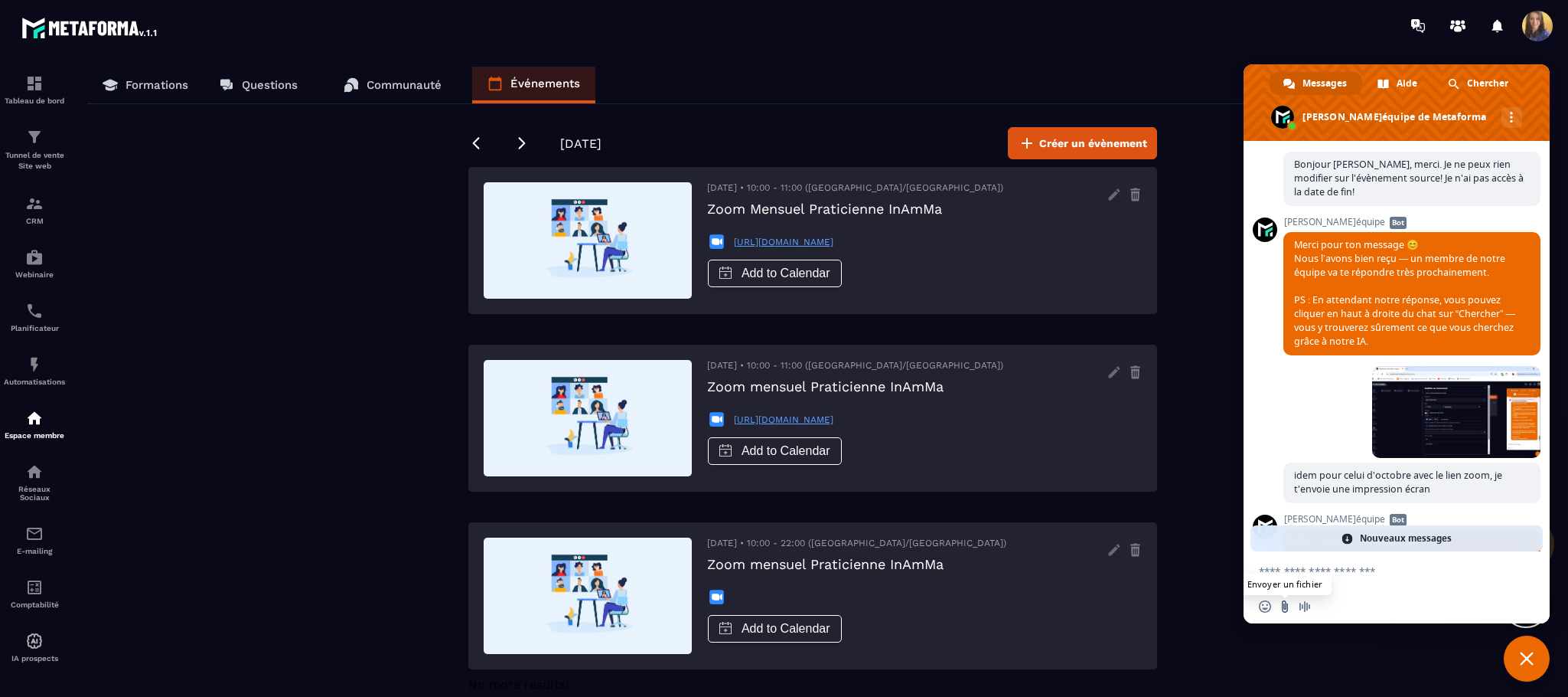
type input "**********"
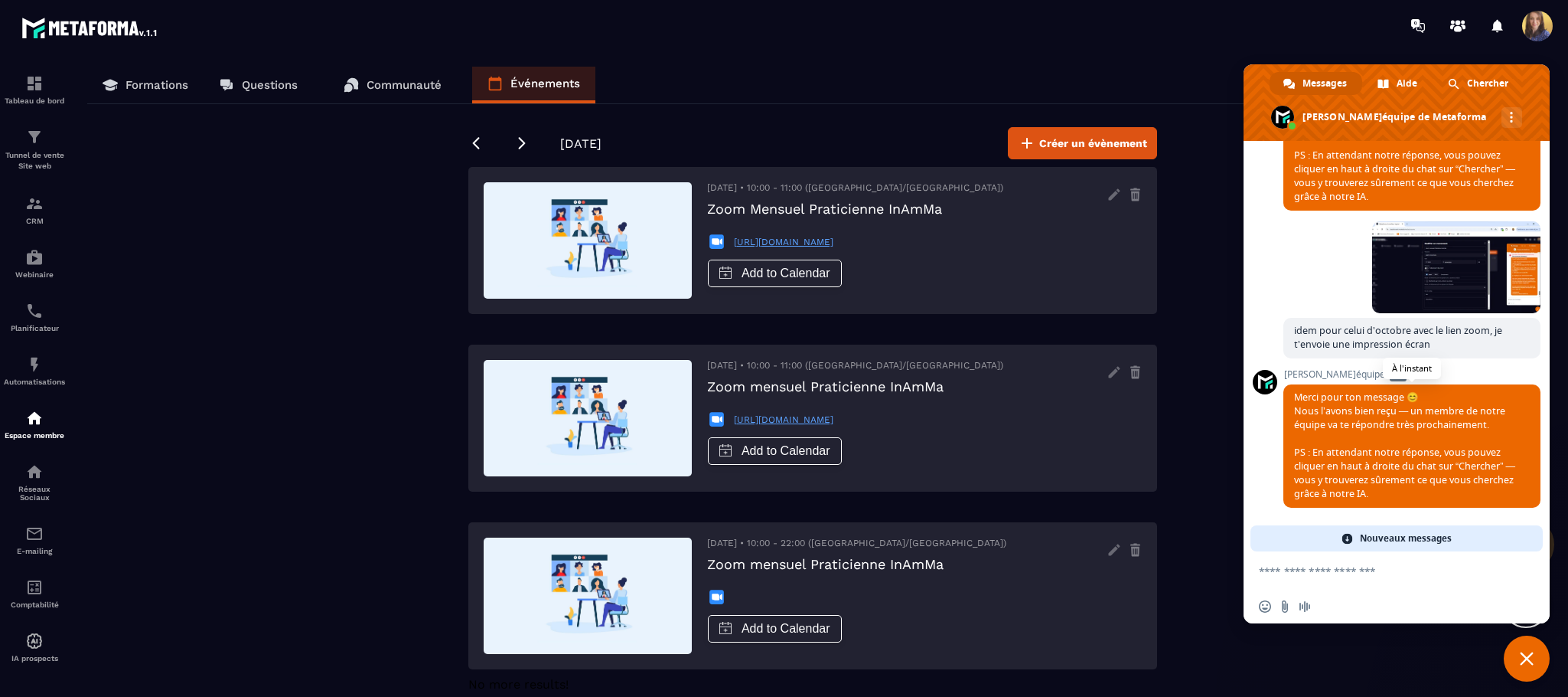
scroll to position [4233, 0]
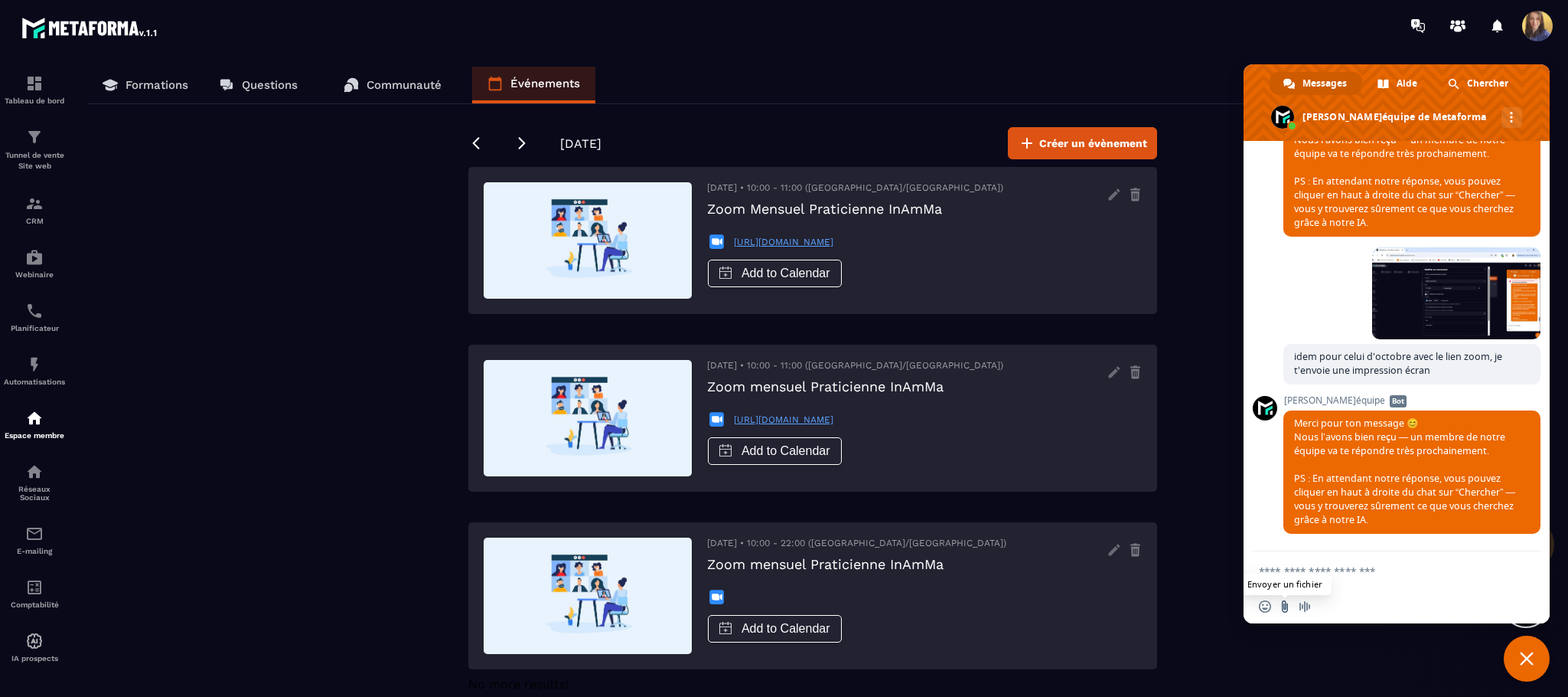
click at [1281, 607] on input "Envoyer un fichier" at bounding box center [1285, 606] width 13 height 13
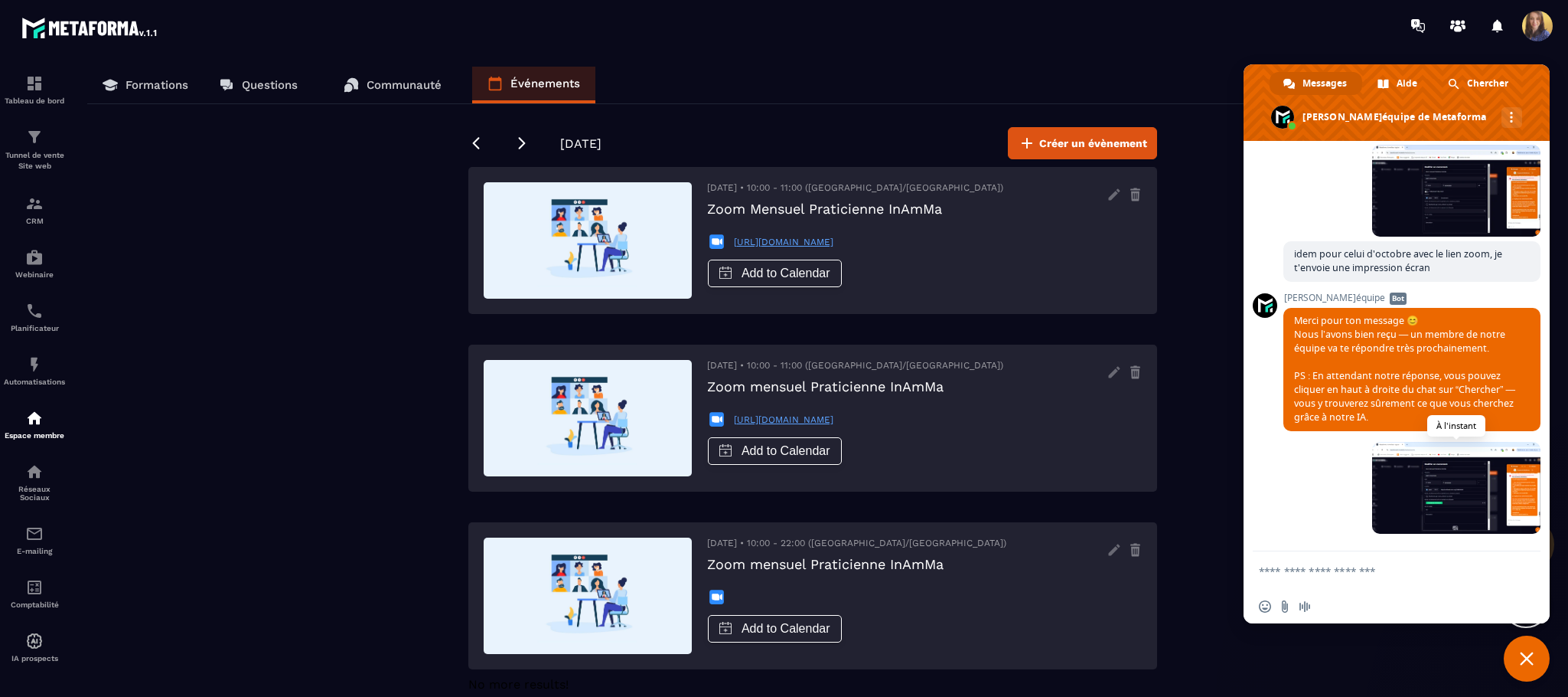
scroll to position [4335, 0]
